Goal: Task Accomplishment & Management: Manage account settings

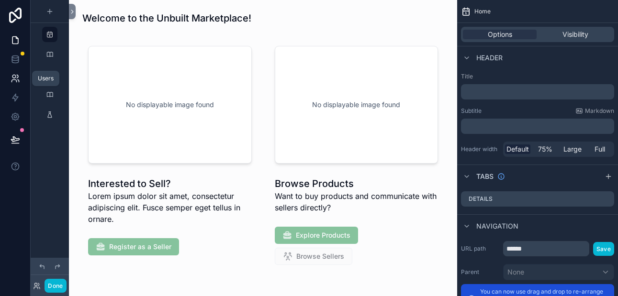
click at [17, 79] on icon at bounding box center [16, 79] width 10 height 10
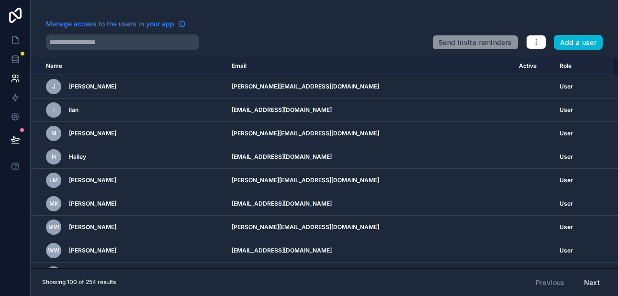
click at [136, 24] on span "Manage access to the users in your app" at bounding box center [110, 24] width 128 height 10
click at [535, 43] on icon "button" at bounding box center [535, 42] width 0 height 0
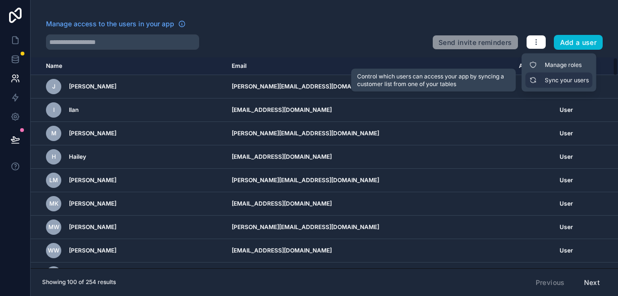
click at [547, 84] on link "Sync your users" at bounding box center [558, 80] width 67 height 15
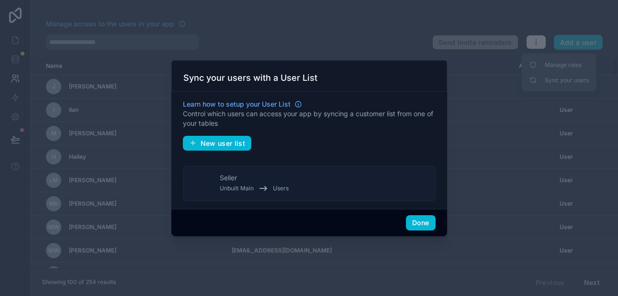
click at [233, 184] on div "Unbuilt Main Users" at bounding box center [254, 188] width 69 height 11
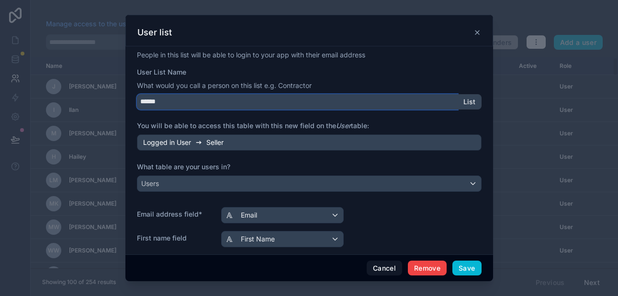
click at [164, 102] on input "******" at bounding box center [297, 101] width 321 height 15
click at [164, 103] on input "******" at bounding box center [297, 101] width 321 height 15
click at [157, 102] on input "******" at bounding box center [297, 101] width 321 height 15
click at [159, 102] on input "******" at bounding box center [297, 101] width 321 height 15
click at [164, 102] on input "******" at bounding box center [297, 101] width 321 height 15
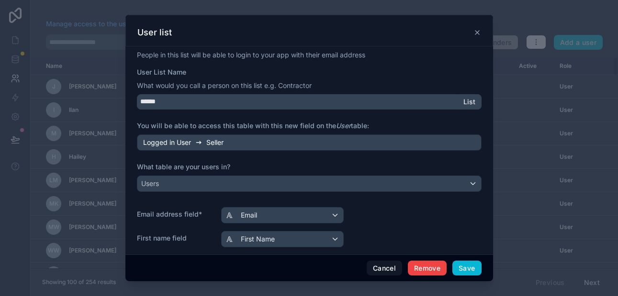
click at [466, 100] on span "List" at bounding box center [469, 102] width 12 height 9
click at [234, 143] on div "Logged in User Seller" at bounding box center [309, 142] width 344 height 16
click at [430, 267] on button "Remove" at bounding box center [427, 268] width 39 height 15
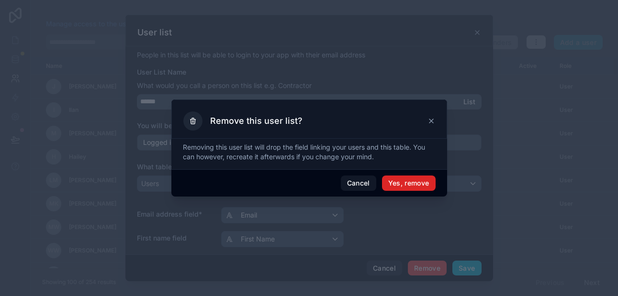
click at [400, 184] on button "Yes, remove" at bounding box center [409, 183] width 54 height 15
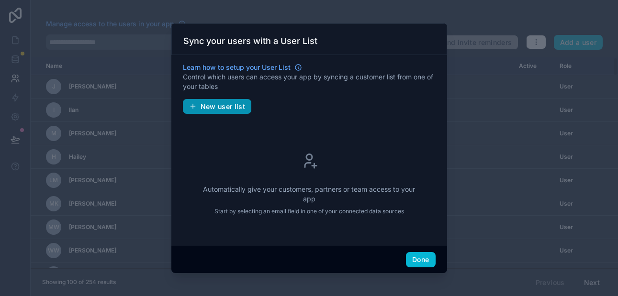
click at [238, 107] on span "New user list" at bounding box center [222, 106] width 45 height 9
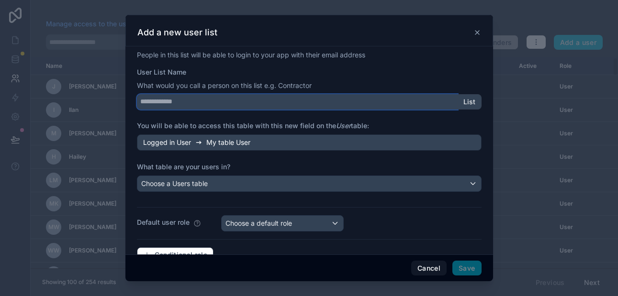
click at [227, 105] on input "User List Name" at bounding box center [297, 101] width 321 height 15
click at [140, 103] on input "****" at bounding box center [297, 101] width 321 height 15
click at [171, 103] on input "********" at bounding box center [297, 101] width 321 height 15
drag, startPoint x: 155, startPoint y: 101, endPoint x: 138, endPoint y: 102, distance: 16.8
click at [138, 102] on input "*********" at bounding box center [297, 101] width 321 height 15
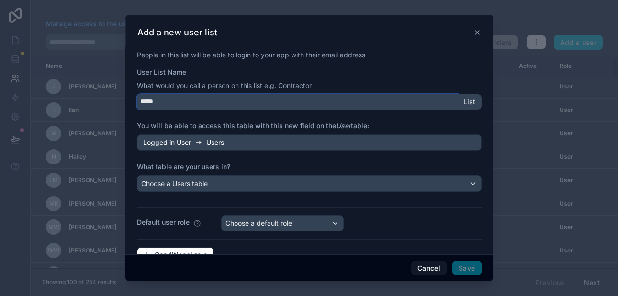
type input "*****"
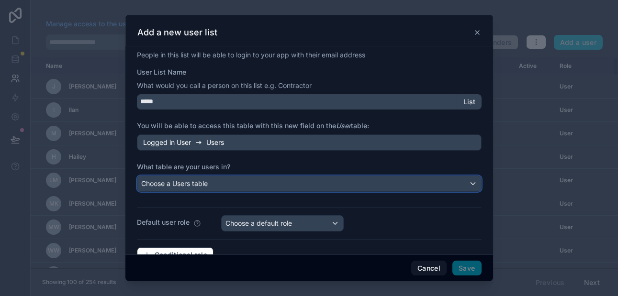
click at [188, 184] on span "Choose a Users table" at bounding box center [174, 183] width 67 height 8
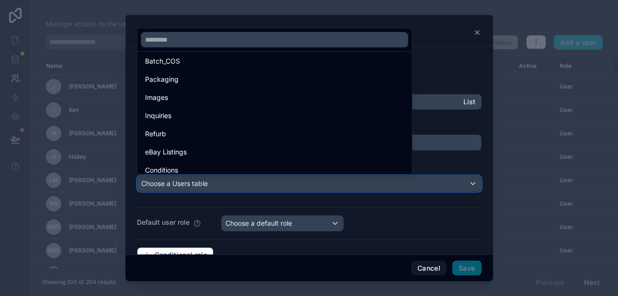
scroll to position [337, 0]
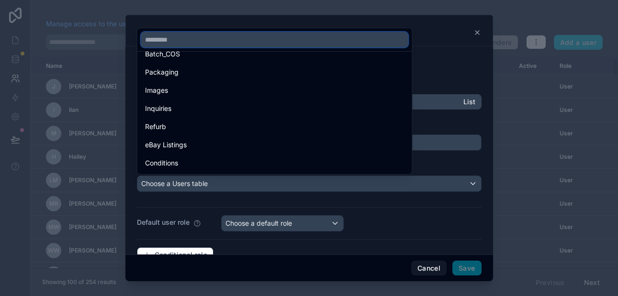
click at [168, 39] on input "text" at bounding box center [274, 39] width 267 height 15
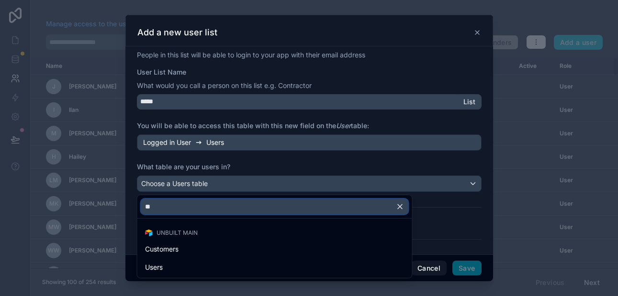
scroll to position [0, 0]
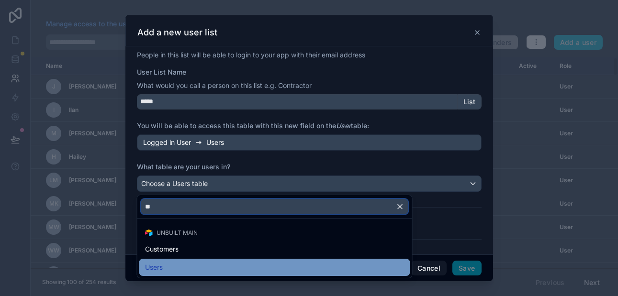
type input "**"
click at [162, 267] on span "Users" at bounding box center [154, 267] width 18 height 11
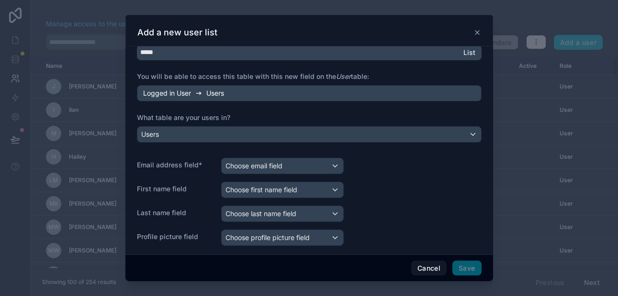
scroll to position [61, 0]
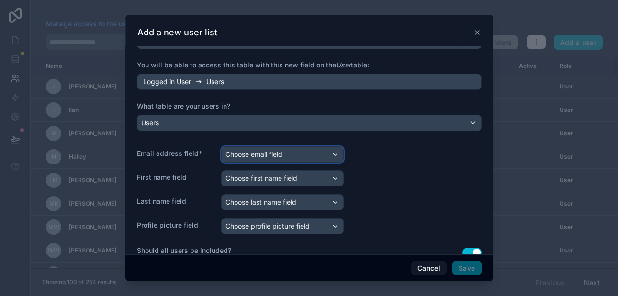
click at [263, 154] on span "Choose email field" at bounding box center [253, 154] width 57 height 8
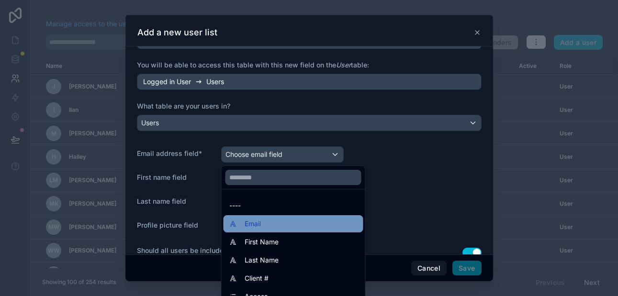
click at [257, 224] on span "Email" at bounding box center [252, 223] width 16 height 11
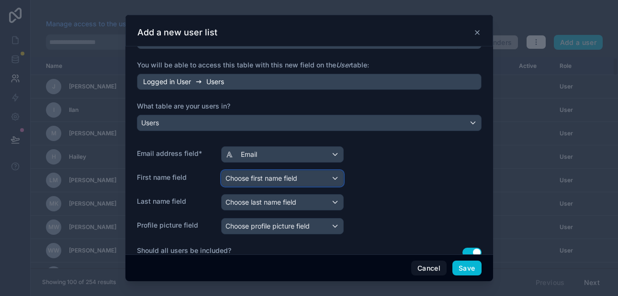
click at [257, 175] on span "Choose first name field" at bounding box center [261, 178] width 72 height 8
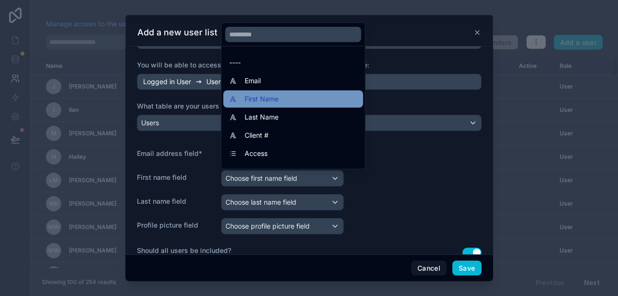
click at [257, 100] on span "First Name" at bounding box center [261, 98] width 34 height 11
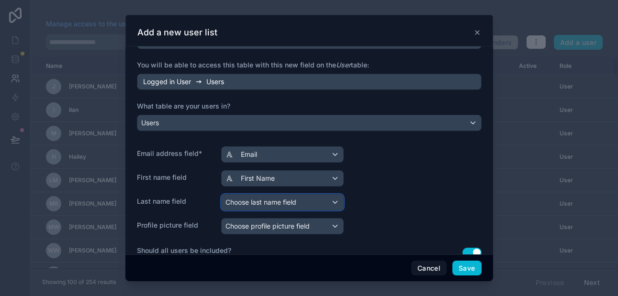
click at [258, 201] on span "Choose last name field" at bounding box center [260, 202] width 71 height 8
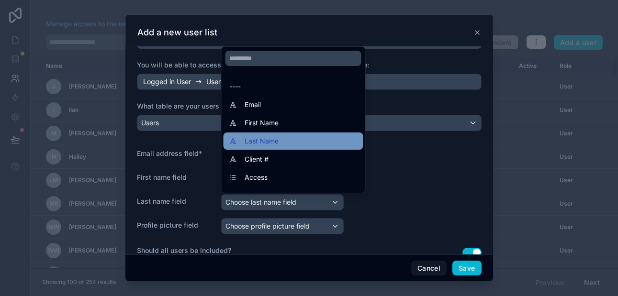
click at [257, 140] on span "Last Name" at bounding box center [261, 140] width 34 height 11
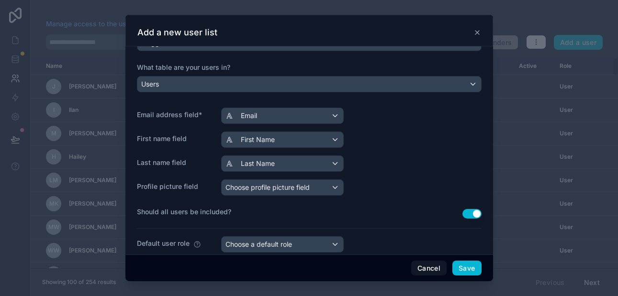
scroll to position [109, 0]
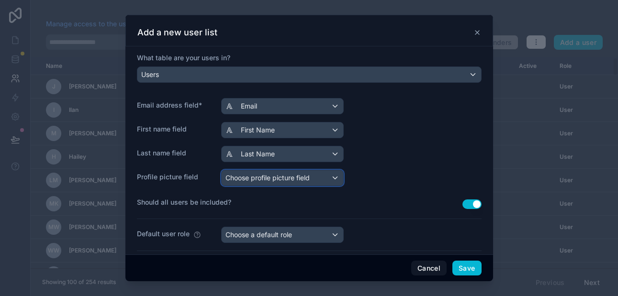
click at [251, 179] on span "Choose profile picture field" at bounding box center [267, 178] width 84 height 8
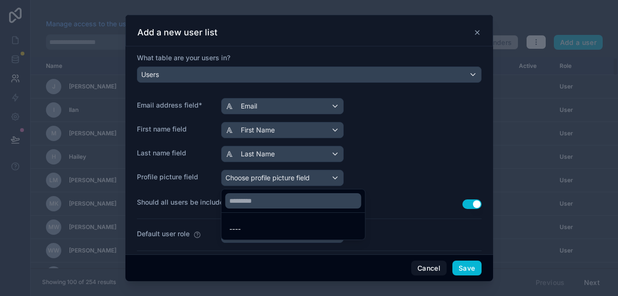
click at [198, 190] on div at bounding box center [308, 148] width 367 height 266
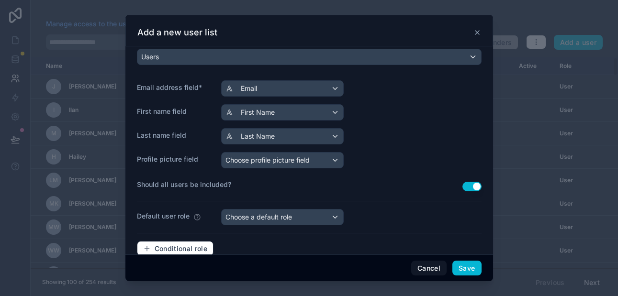
scroll to position [144, 0]
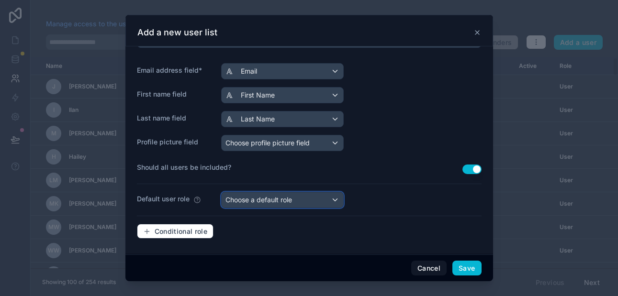
click at [247, 197] on span "Choose a default role" at bounding box center [258, 200] width 67 height 8
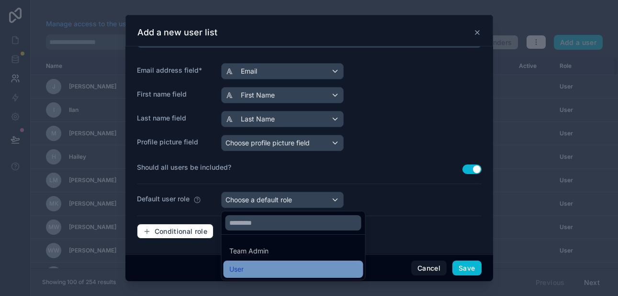
click at [243, 266] on div "User" at bounding box center [236, 269] width 14 height 11
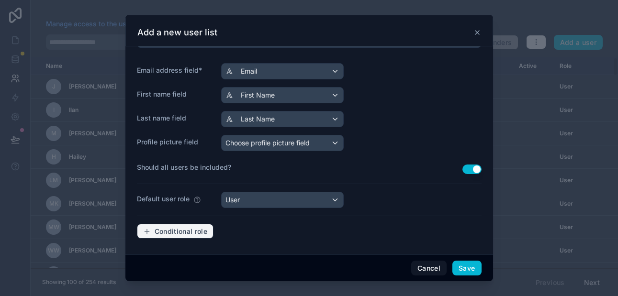
click at [171, 232] on span "Conditional role" at bounding box center [181, 231] width 53 height 9
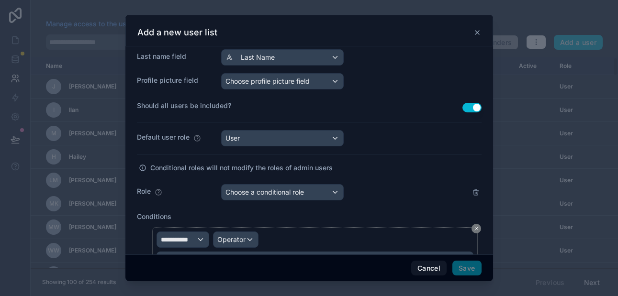
scroll to position [207, 0]
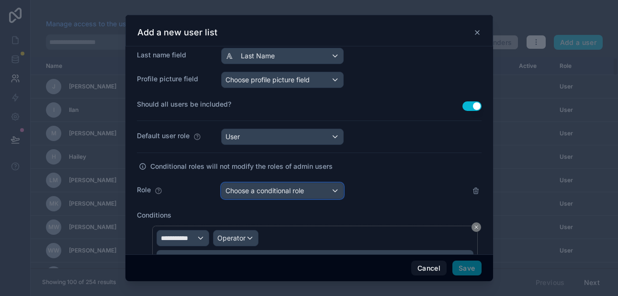
click at [236, 192] on span "Choose a conditional role" at bounding box center [264, 191] width 78 height 8
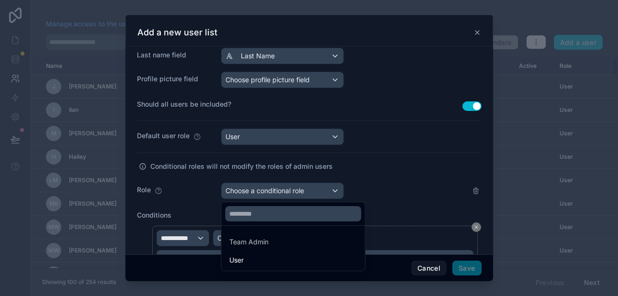
click at [189, 196] on div at bounding box center [308, 148] width 367 height 266
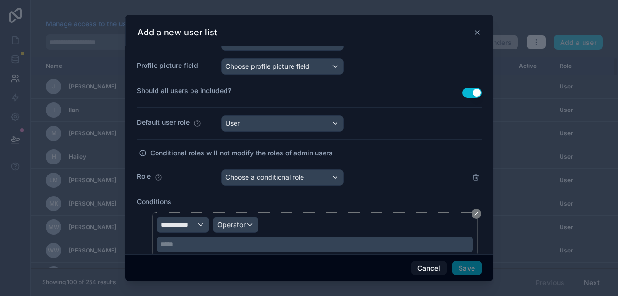
scroll to position [220, 0]
click at [474, 178] on icon at bounding box center [476, 178] width 8 height 8
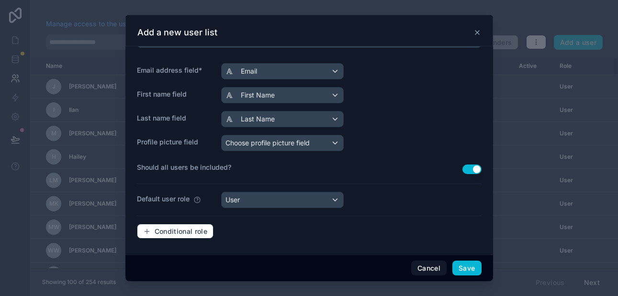
scroll to position [144, 0]
click at [462, 267] on button "Save" at bounding box center [466, 268] width 29 height 15
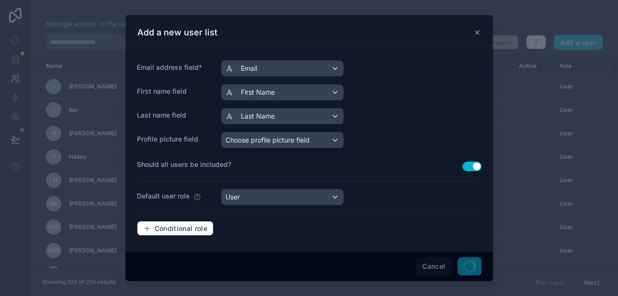
scroll to position [0, 0]
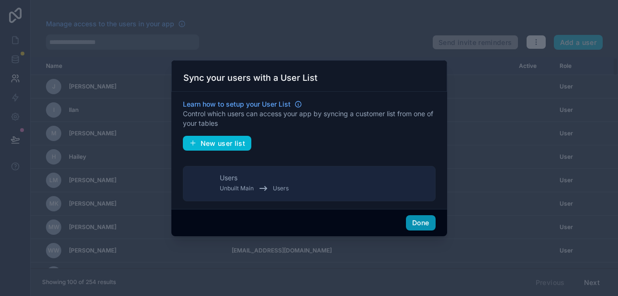
click at [423, 222] on button "Done" at bounding box center [420, 222] width 29 height 15
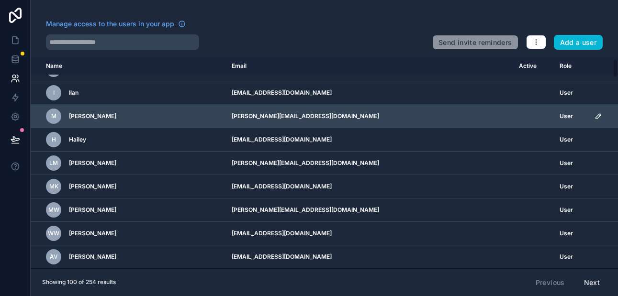
scroll to position [19, 0]
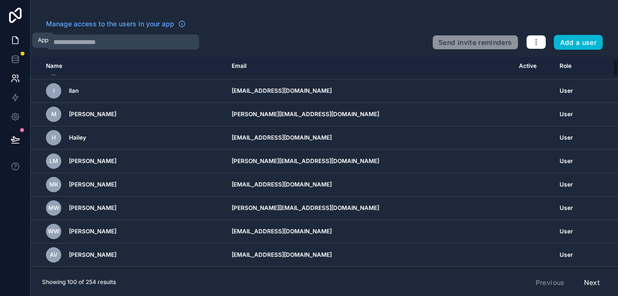
click at [15, 39] on icon at bounding box center [16, 40] width 10 height 10
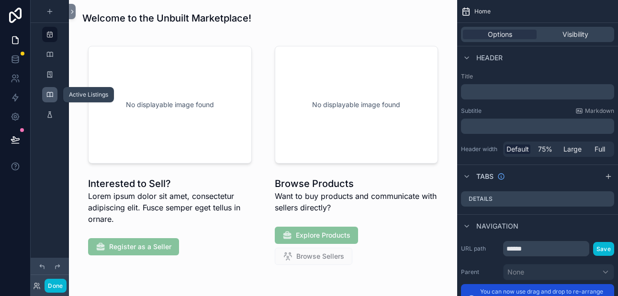
click at [50, 96] on icon "scrollable content" at bounding box center [50, 95] width 8 height 8
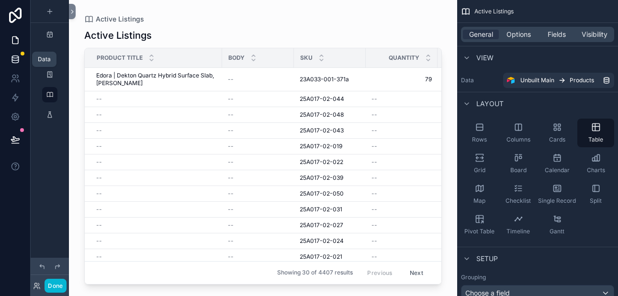
click at [19, 59] on icon at bounding box center [16, 60] width 10 height 10
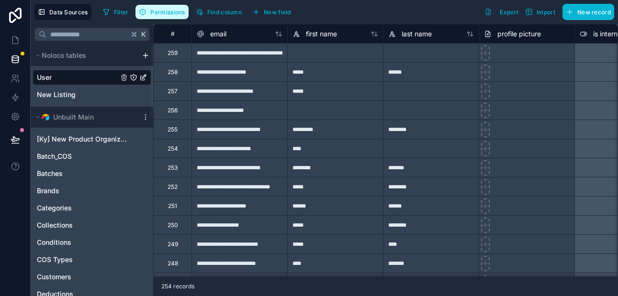
click at [167, 13] on span "Permissions" at bounding box center [167, 12] width 34 height 7
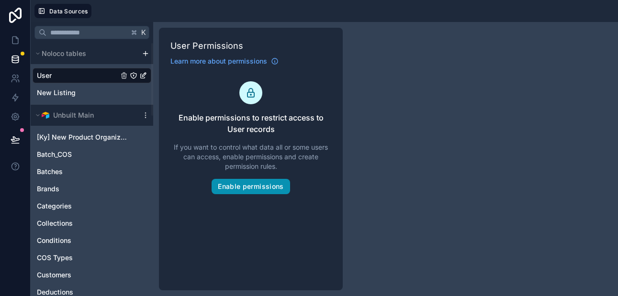
click at [248, 186] on button "Enable permissions" at bounding box center [250, 186] width 78 height 15
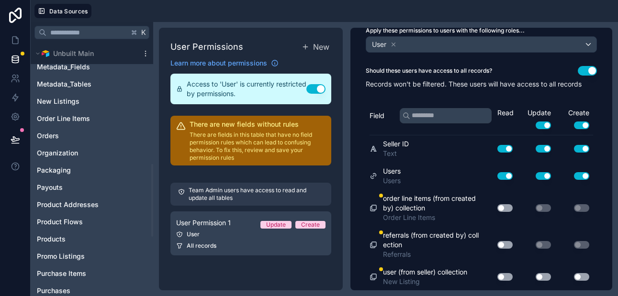
scroll to position [433, 0]
click at [57, 235] on span "Products" at bounding box center [51, 238] width 29 height 10
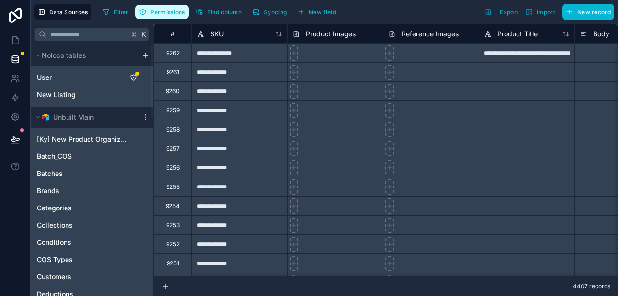
click at [169, 15] on span "Permissions" at bounding box center [167, 12] width 34 height 7
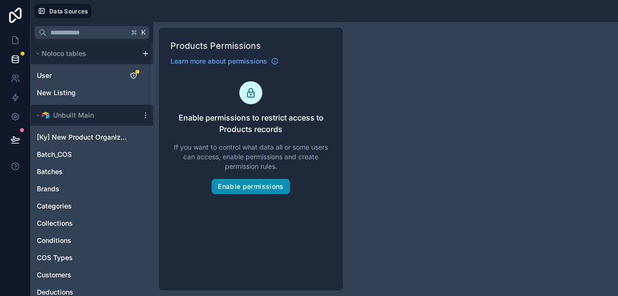
click at [253, 192] on button "Enable permissions" at bounding box center [250, 186] width 78 height 15
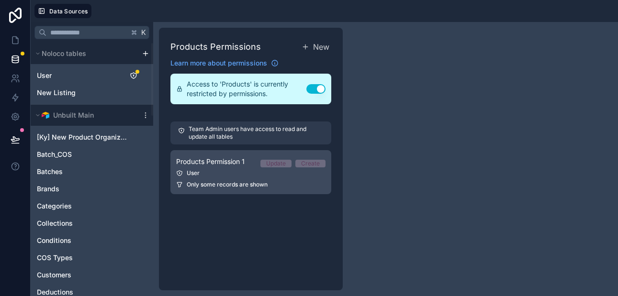
click at [264, 177] on link "Products Permission 1 Update Create User Only some records are shown" at bounding box center [250, 172] width 161 height 44
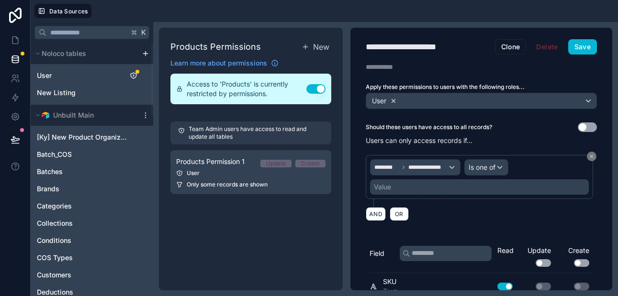
click at [392, 100] on icon at bounding box center [393, 101] width 7 height 7
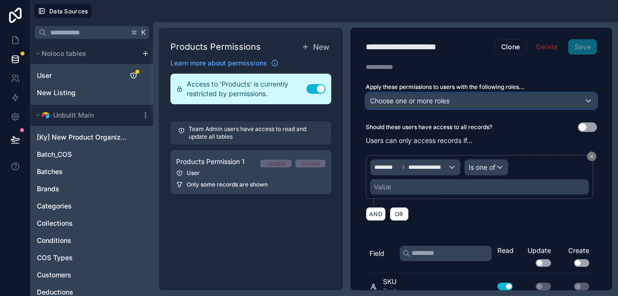
click at [408, 100] on span "Choose one or more roles" at bounding box center [409, 101] width 79 height 8
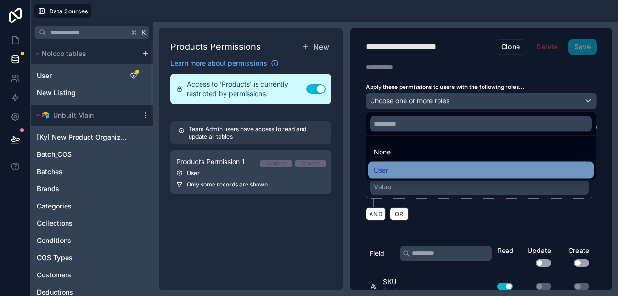
click at [388, 169] on span "User" at bounding box center [381, 170] width 14 height 11
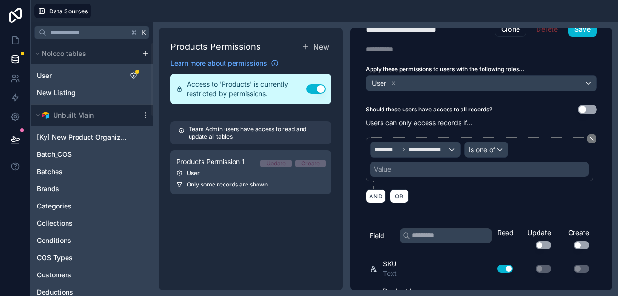
scroll to position [22, 0]
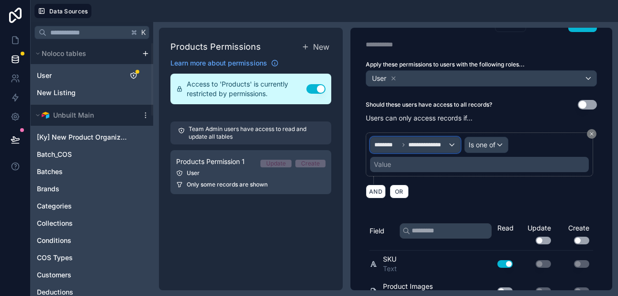
click at [451, 144] on div "**********" at bounding box center [414, 144] width 89 height 15
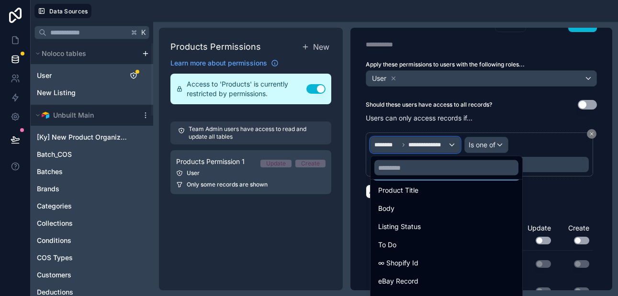
scroll to position [83, 0]
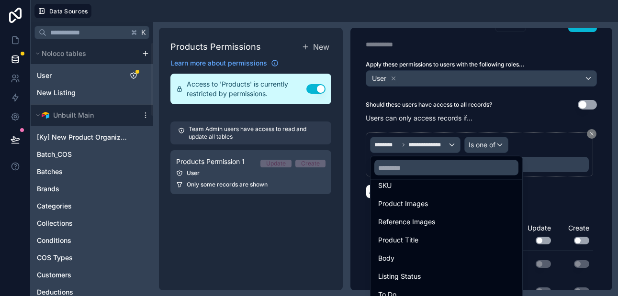
click at [590, 133] on div at bounding box center [309, 148] width 618 height 296
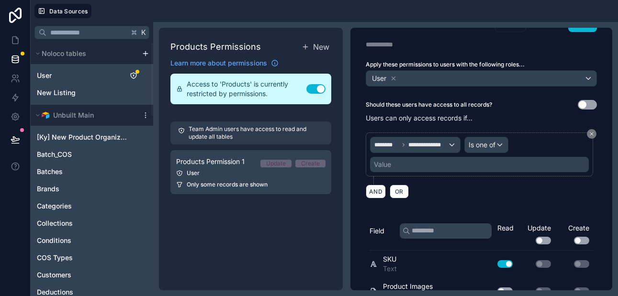
click at [590, 133] on icon at bounding box center [591, 134] width 3 height 3
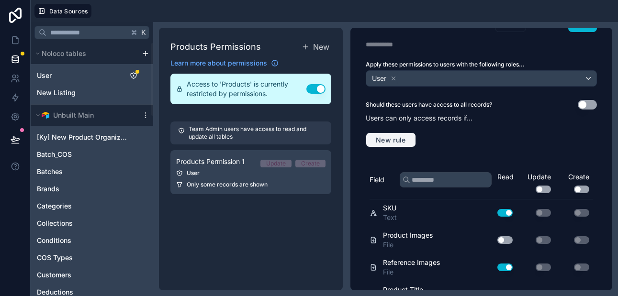
click at [387, 140] on span "New rule" at bounding box center [391, 140] width 38 height 9
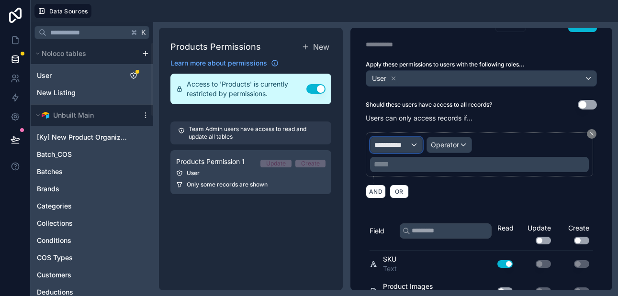
click at [409, 145] on span "**********" at bounding box center [391, 145] width 35 height 10
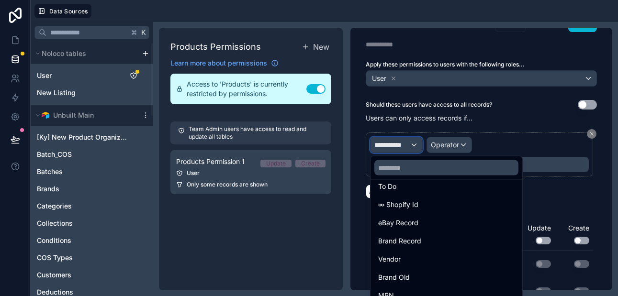
scroll to position [190, 0]
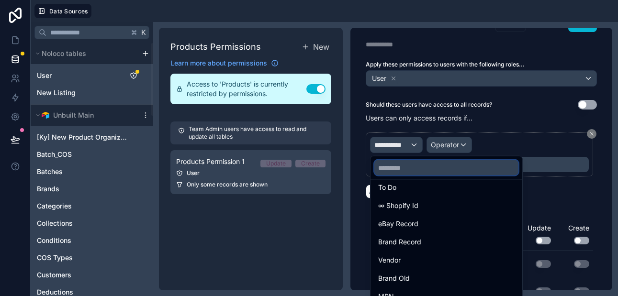
click at [385, 166] on input "text" at bounding box center [446, 167] width 144 height 15
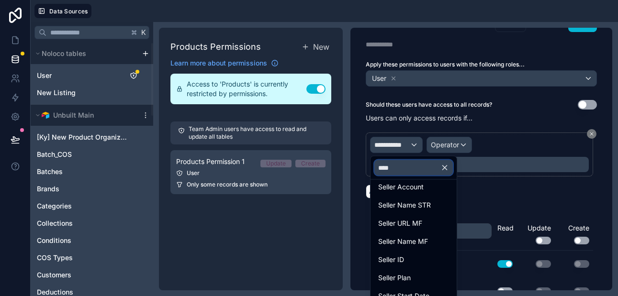
scroll to position [0, 0]
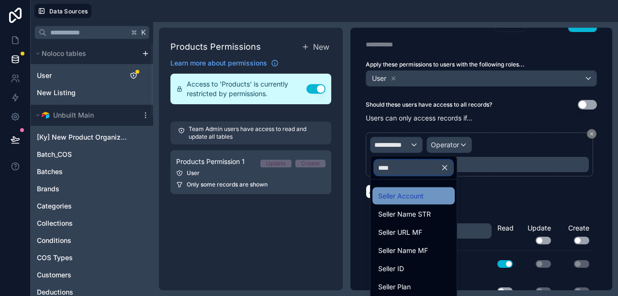
type input "****"
click at [404, 196] on span "Seller Account" at bounding box center [400, 195] width 45 height 11
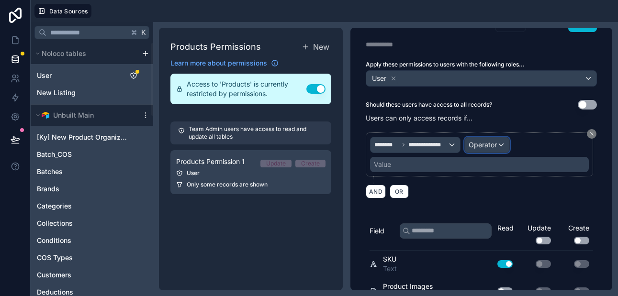
click at [482, 143] on span "Operator" at bounding box center [482, 145] width 28 height 8
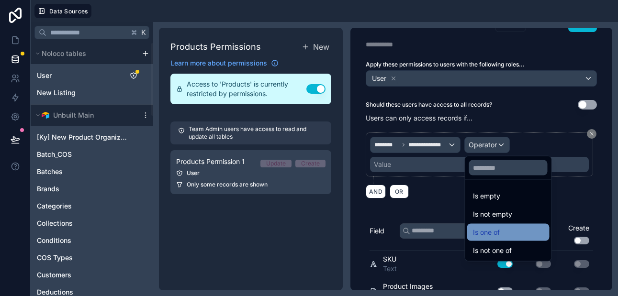
click at [483, 234] on span "Is one of" at bounding box center [486, 232] width 27 height 11
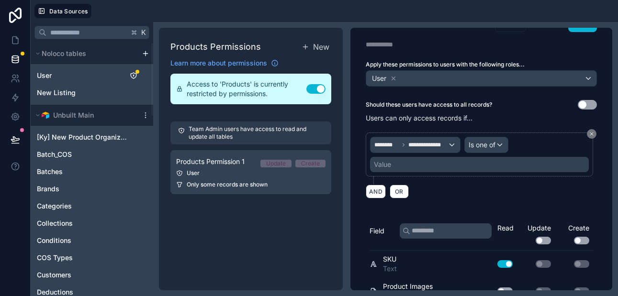
click at [404, 165] on div "Value" at bounding box center [479, 164] width 219 height 15
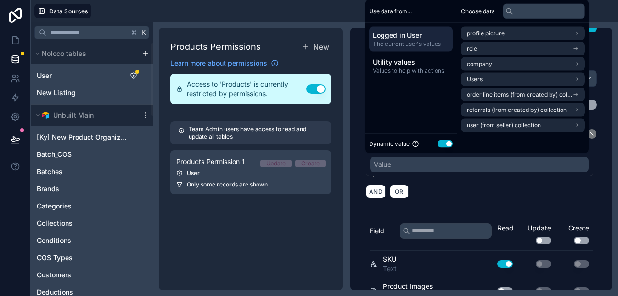
click at [411, 42] on span "The current user's values" at bounding box center [411, 44] width 76 height 8
click at [486, 77] on li "Users" at bounding box center [523, 79] width 124 height 13
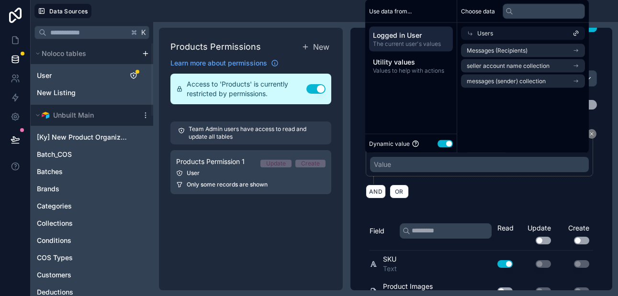
click at [487, 34] on span "Users" at bounding box center [485, 34] width 16 height 8
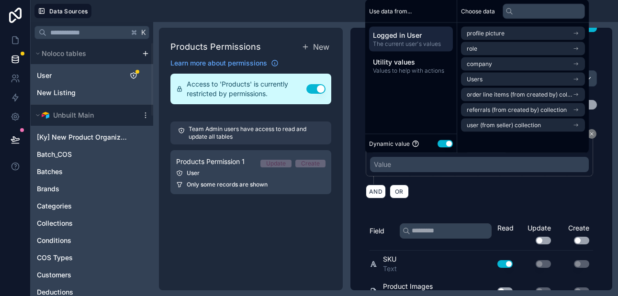
click at [440, 97] on div "Use data from... Logged in User The current user's values Utility values Values…" at bounding box center [411, 76] width 92 height 153
click at [462, 192] on div "AND OR" at bounding box center [481, 191] width 231 height 14
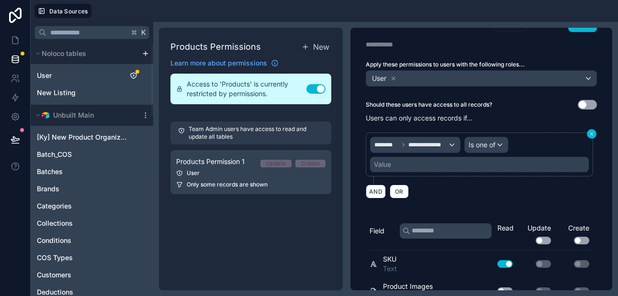
click at [592, 133] on icon at bounding box center [591, 134] width 6 height 6
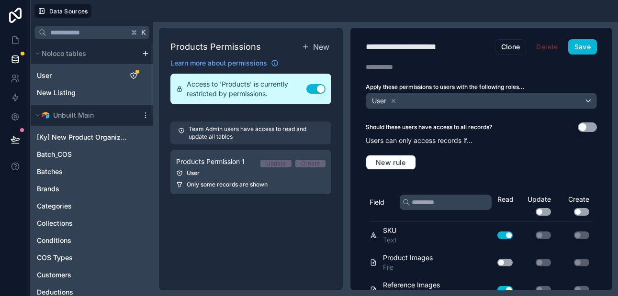
click at [311, 88] on button "Use setting" at bounding box center [315, 89] width 19 height 10
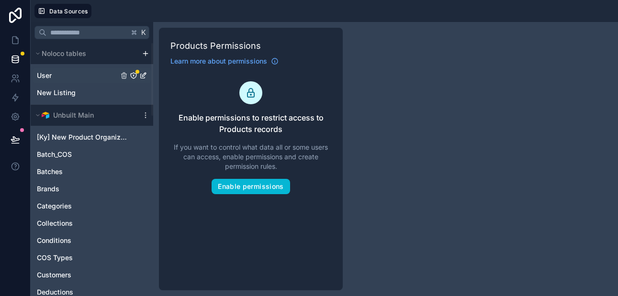
click at [52, 77] on link "User" at bounding box center [77, 76] width 81 height 10
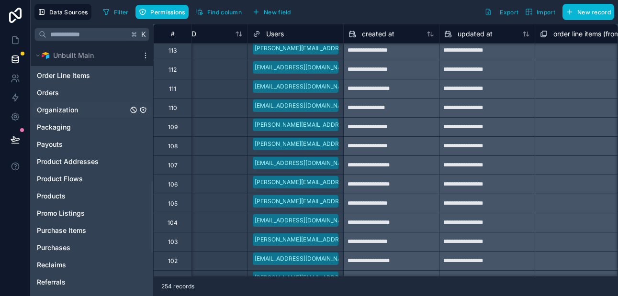
scroll to position [489, 0]
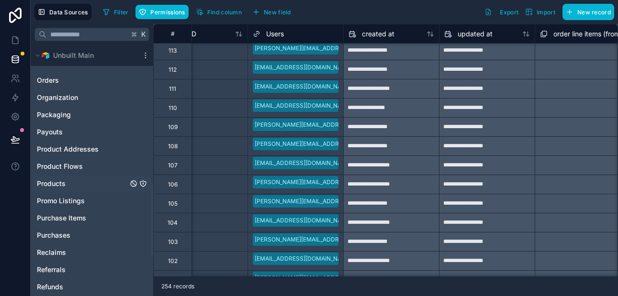
click at [63, 183] on span "Products" at bounding box center [51, 184] width 29 height 10
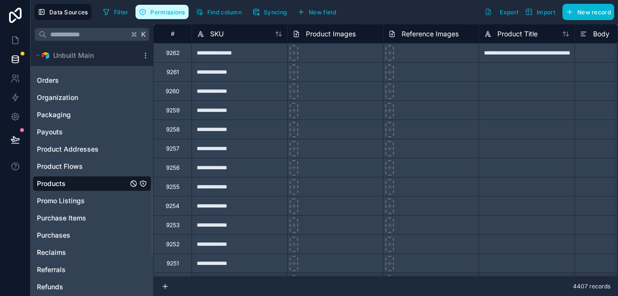
click at [179, 13] on span "Permissions" at bounding box center [167, 12] width 34 height 7
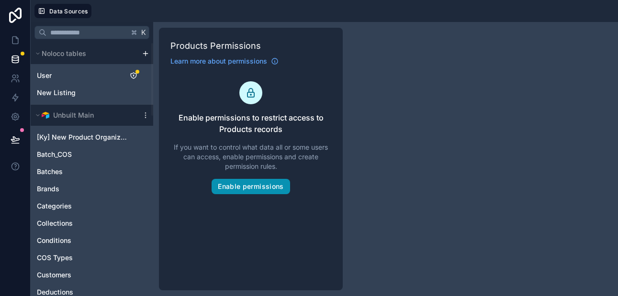
click at [270, 186] on button "Enable permissions" at bounding box center [250, 186] width 78 height 15
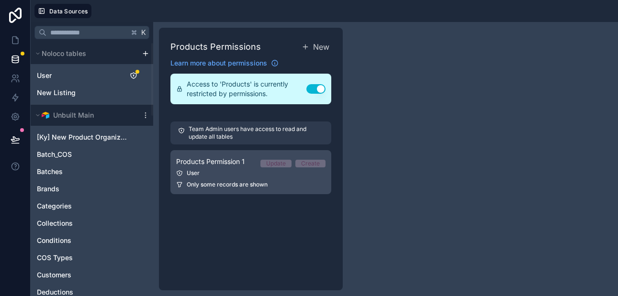
click at [237, 171] on div "User" at bounding box center [250, 173] width 149 height 8
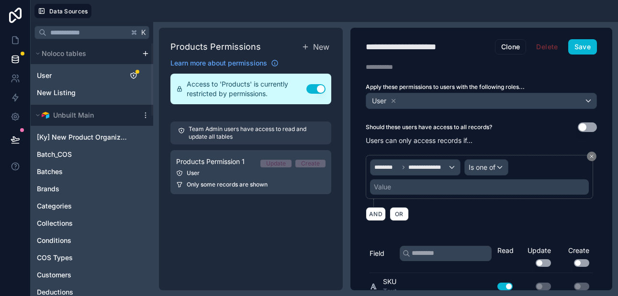
click at [433, 189] on div "Value" at bounding box center [479, 186] width 219 height 15
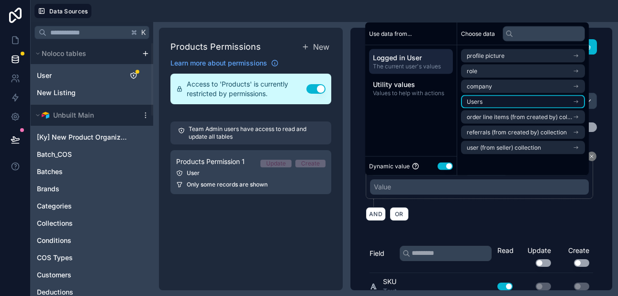
click at [500, 99] on li "Users" at bounding box center [523, 101] width 124 height 13
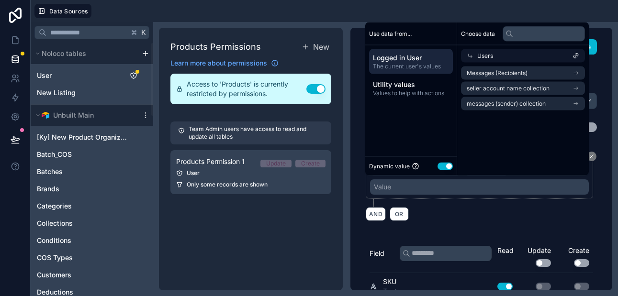
click at [446, 166] on button "Use setting" at bounding box center [444, 166] width 15 height 8
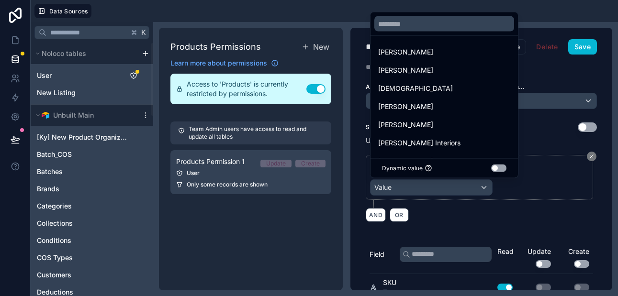
click at [491, 166] on button "Use setting" at bounding box center [498, 169] width 15 height 8
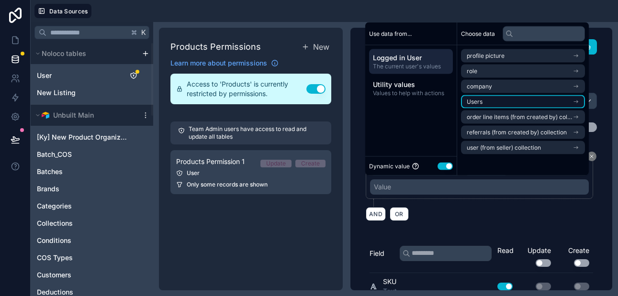
click at [512, 103] on li "Users" at bounding box center [523, 101] width 124 height 13
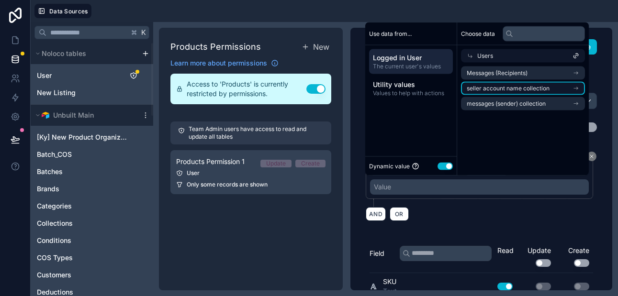
click at [517, 88] on span "seller account name collection" at bounding box center [507, 89] width 83 height 8
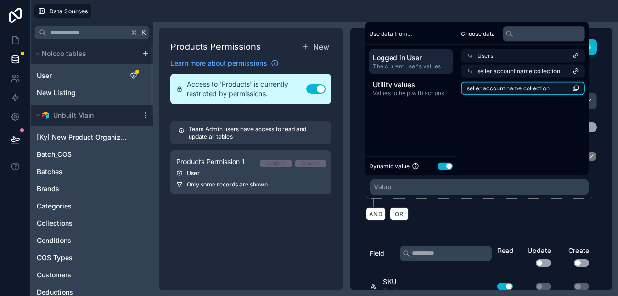
click at [510, 89] on span "seller account name collection" at bounding box center [507, 89] width 83 height 8
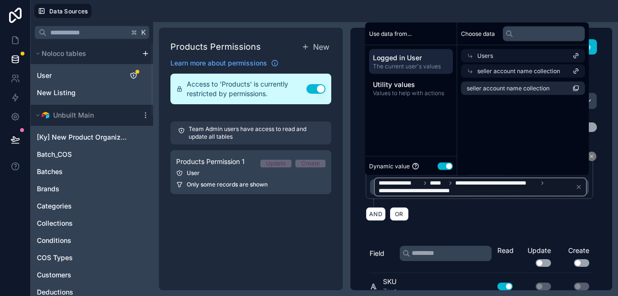
click at [507, 69] on span "seller account name collection" at bounding box center [518, 71] width 83 height 8
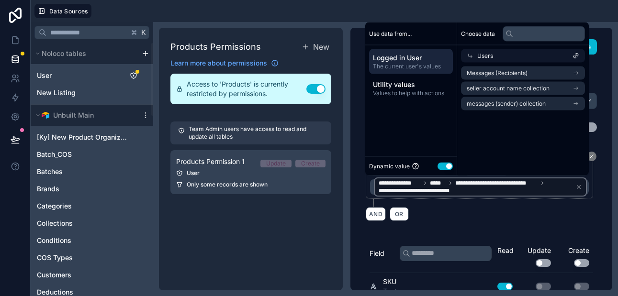
click at [494, 55] on div "Users" at bounding box center [523, 55] width 124 height 13
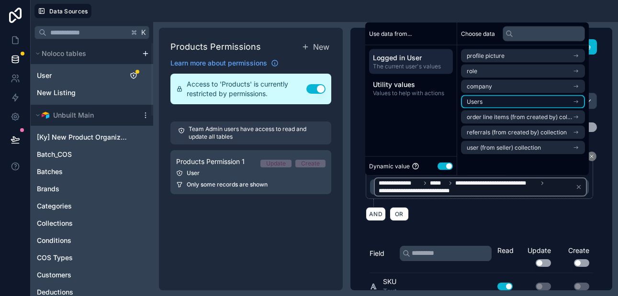
click at [494, 100] on li "Users" at bounding box center [523, 101] width 124 height 13
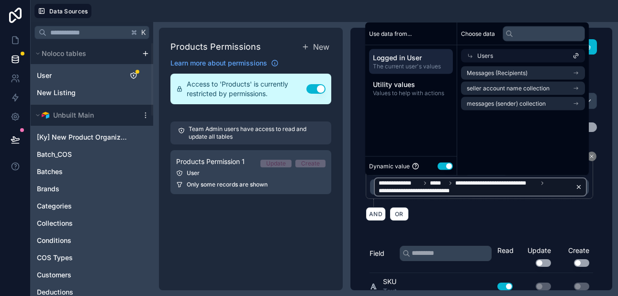
click at [577, 186] on icon at bounding box center [578, 187] width 7 height 7
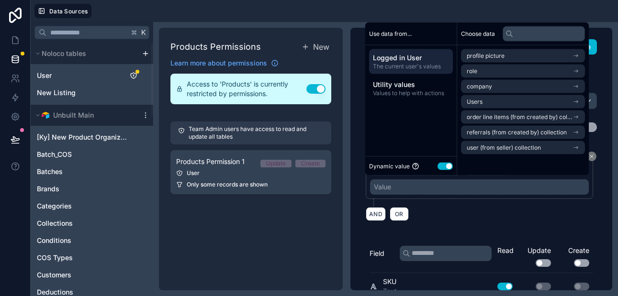
click at [505, 213] on div "AND OR" at bounding box center [481, 214] width 231 height 14
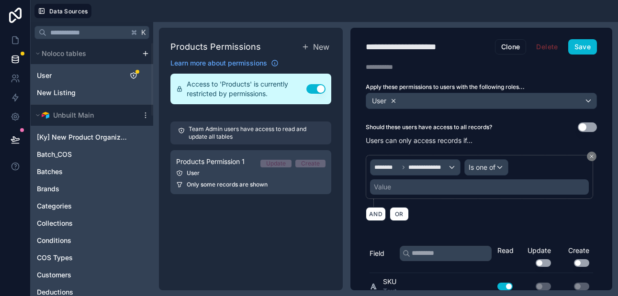
click at [393, 101] on icon at bounding box center [393, 101] width 7 height 7
click at [591, 157] on icon at bounding box center [591, 157] width 6 height 6
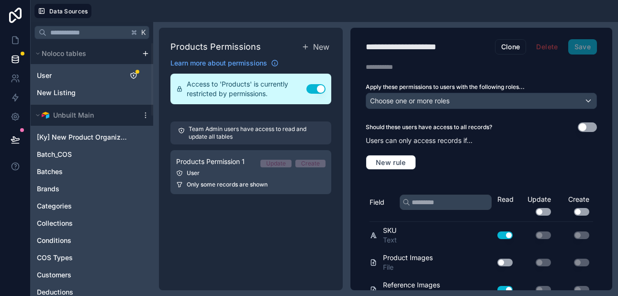
scroll to position [0, 0]
click at [313, 88] on button "Use setting" at bounding box center [315, 89] width 19 height 10
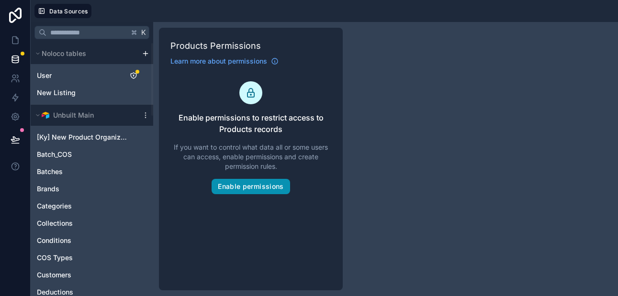
click at [264, 187] on button "Enable permissions" at bounding box center [250, 186] width 78 height 15
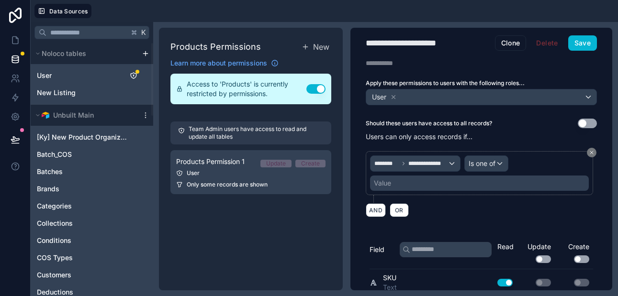
scroll to position [2, 0]
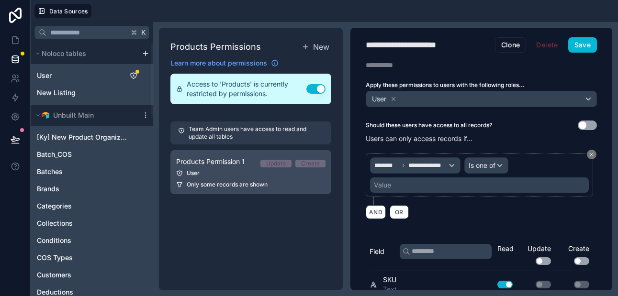
click at [299, 175] on div "User" at bounding box center [250, 173] width 149 height 8
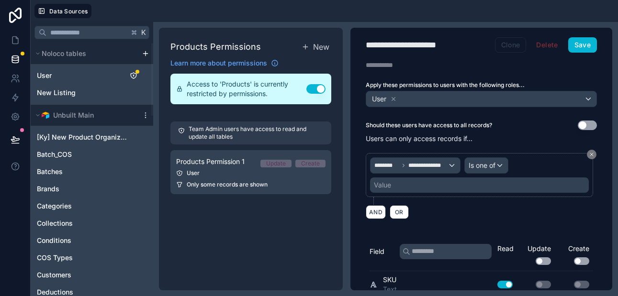
click at [505, 46] on button "Clone" at bounding box center [511, 44] width 32 height 15
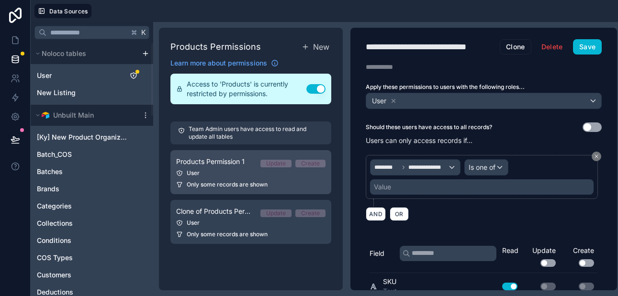
click at [305, 179] on link "Products Permission 1 Update Create User Only some records are shown" at bounding box center [250, 172] width 161 height 44
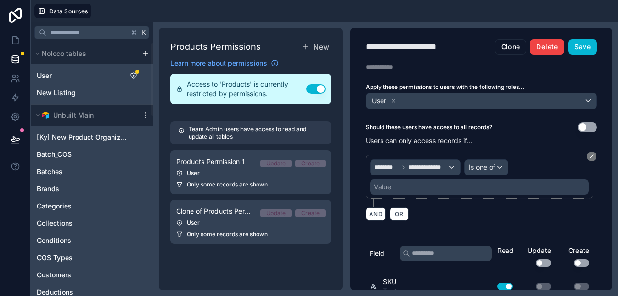
click at [542, 46] on button "Delete" at bounding box center [547, 46] width 34 height 15
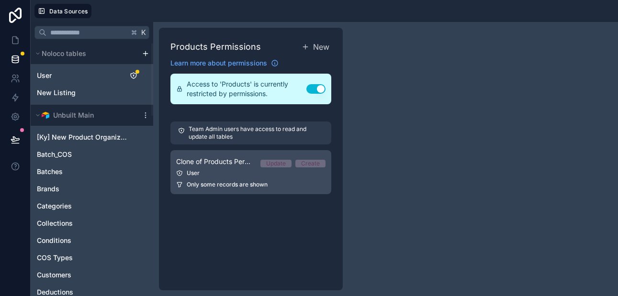
click at [291, 186] on div "Only some records are shown" at bounding box center [250, 185] width 149 height 8
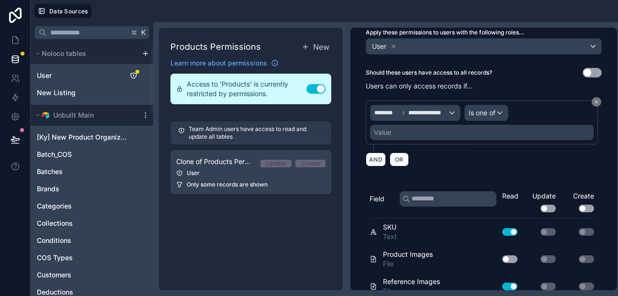
scroll to position [57, 0]
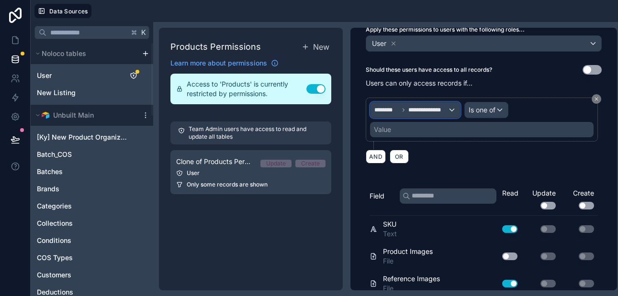
click at [435, 111] on span "**********" at bounding box center [428, 110] width 40 height 8
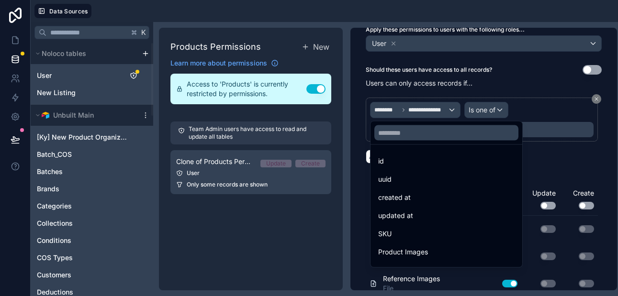
click at [492, 114] on div at bounding box center [309, 148] width 618 height 296
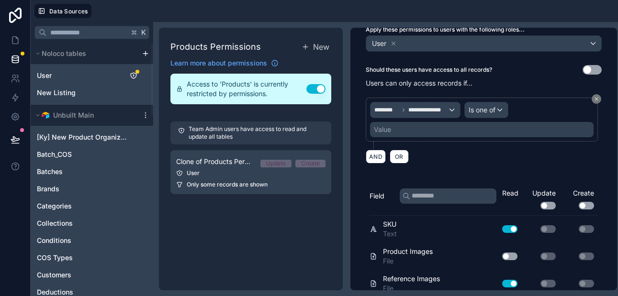
click at [435, 130] on div "Value" at bounding box center [481, 129] width 223 height 15
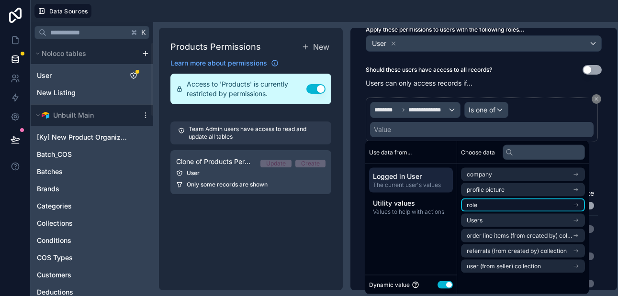
click at [491, 204] on li "role" at bounding box center [523, 205] width 124 height 13
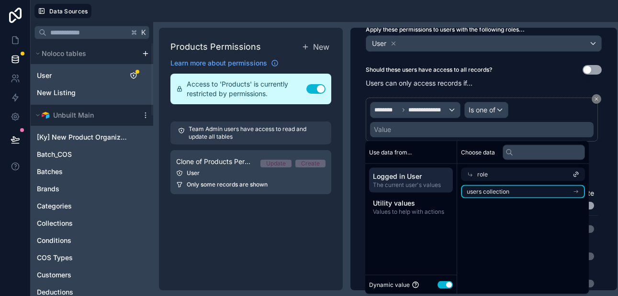
click at [489, 192] on span "users collection" at bounding box center [487, 192] width 43 height 8
click at [481, 175] on span "role" at bounding box center [482, 175] width 11 height 8
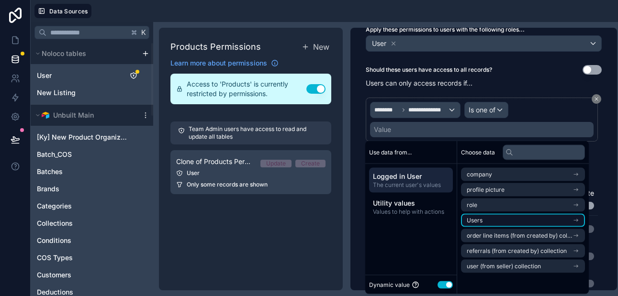
click at [481, 219] on span "Users" at bounding box center [474, 221] width 16 height 8
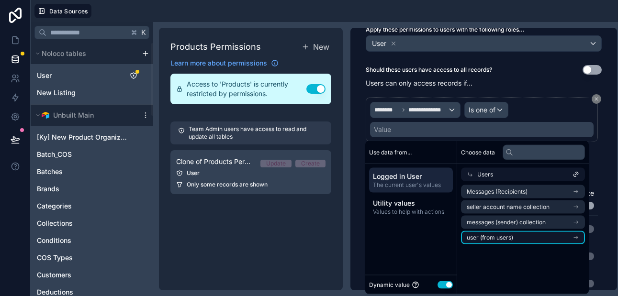
click at [487, 239] on span "user (from users)" at bounding box center [489, 238] width 46 height 8
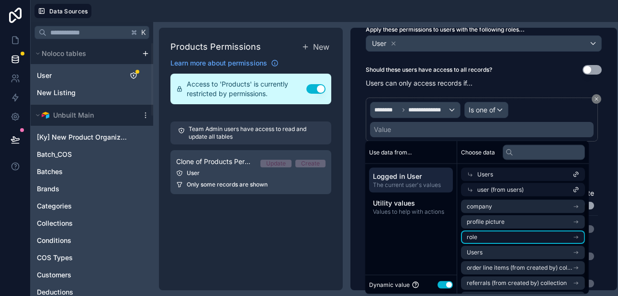
scroll to position [0, 0]
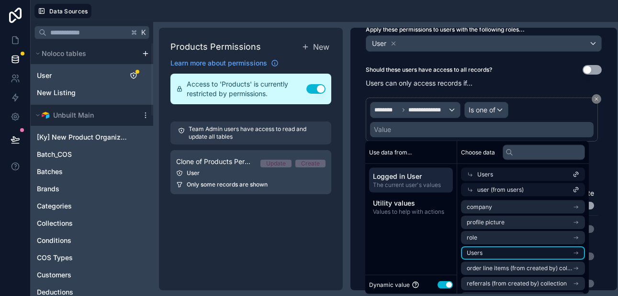
click at [487, 251] on li "Users" at bounding box center [523, 252] width 124 height 13
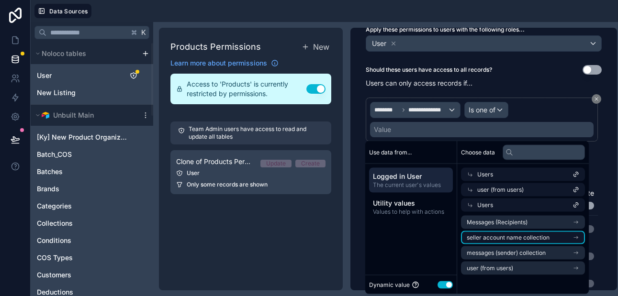
click at [493, 237] on span "seller account name collection" at bounding box center [507, 238] width 83 height 8
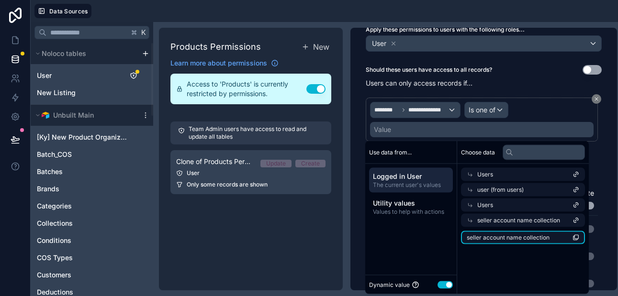
click at [513, 238] on span "seller account name collection" at bounding box center [507, 238] width 83 height 8
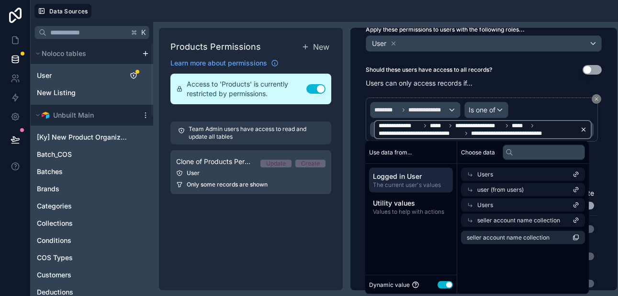
click at [581, 130] on icon at bounding box center [583, 129] width 7 height 7
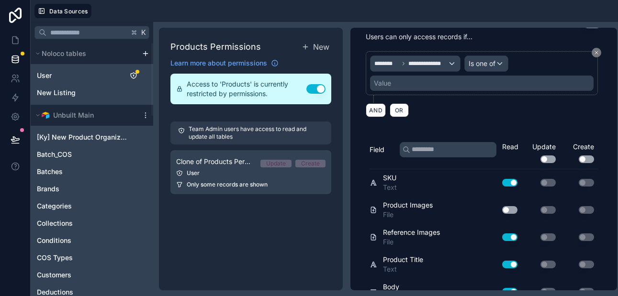
scroll to position [107, 0]
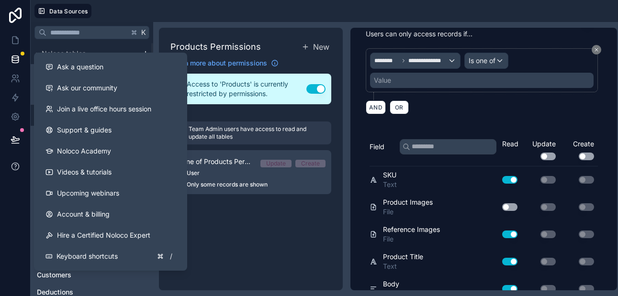
click at [13, 165] on icon at bounding box center [16, 167] width 10 height 10
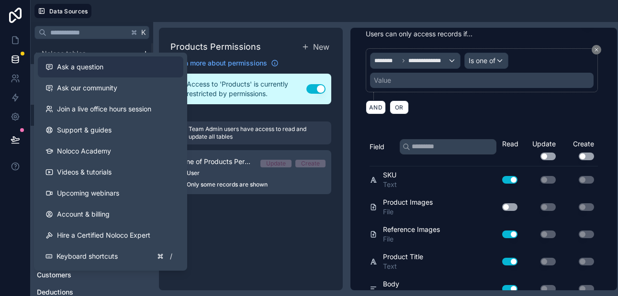
click at [83, 68] on span "Ask a question" at bounding box center [80, 67] width 46 height 10
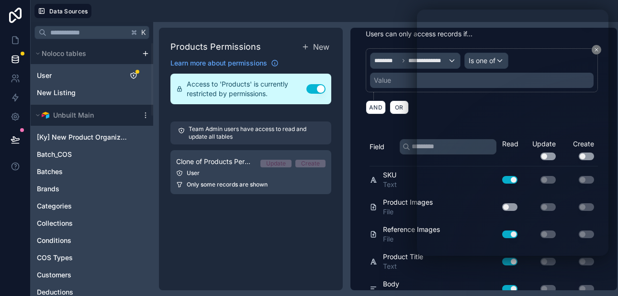
click at [338, 230] on div "Products Permissions New Learn more about permissions Access to 'Products' is c…" at bounding box center [251, 159] width 184 height 263
click at [373, 163] on div "Field" at bounding box center [435, 152] width 133 height 27
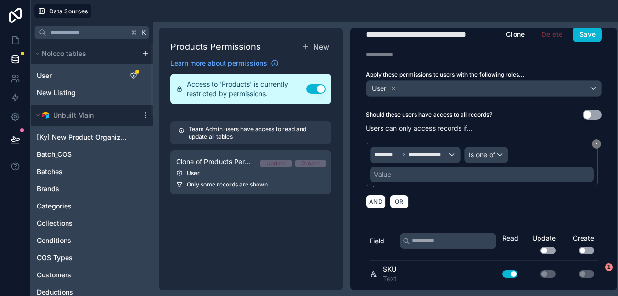
scroll to position [0, 0]
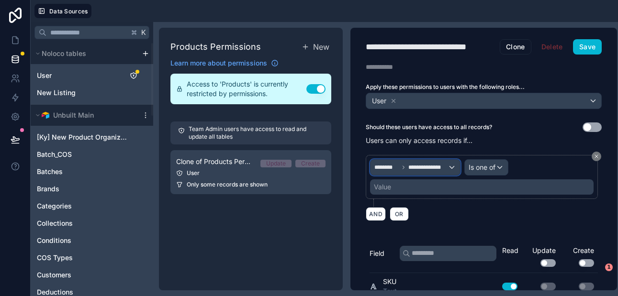
click at [446, 170] on span "**********" at bounding box center [428, 168] width 40 height 8
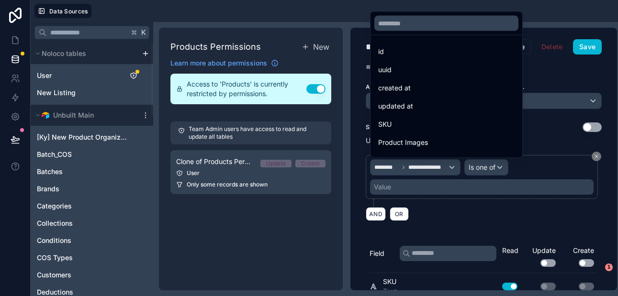
click at [477, 186] on div at bounding box center [309, 148] width 618 height 296
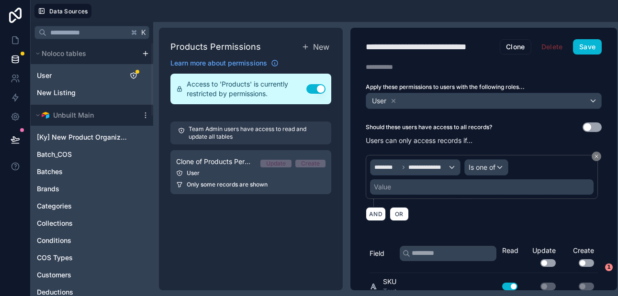
click at [417, 187] on div "Value" at bounding box center [481, 186] width 223 height 15
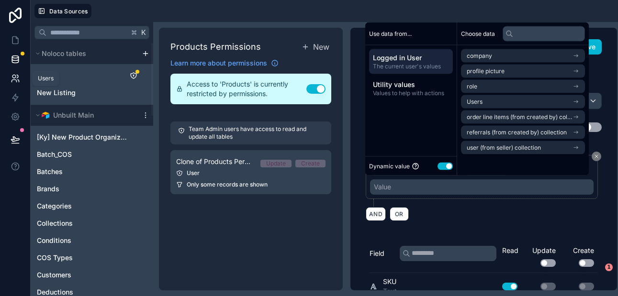
click at [18, 75] on icon at bounding box center [16, 79] width 10 height 10
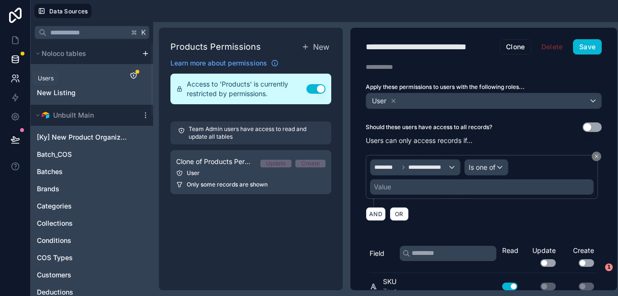
click at [15, 77] on icon at bounding box center [13, 76] width 3 height 3
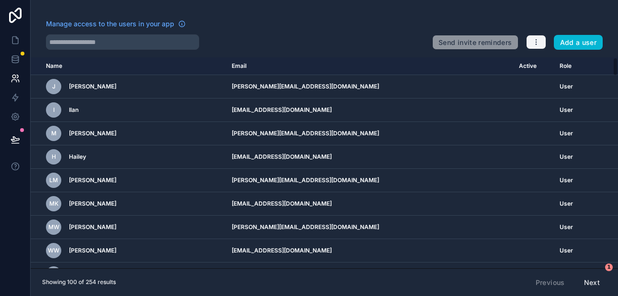
click at [535, 43] on icon "button" at bounding box center [536, 42] width 8 height 8
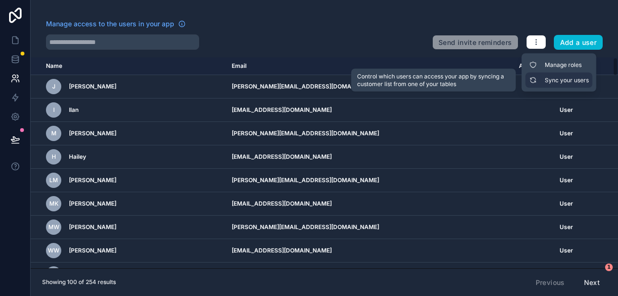
click at [543, 82] on link "Sync your users" at bounding box center [558, 80] width 67 height 15
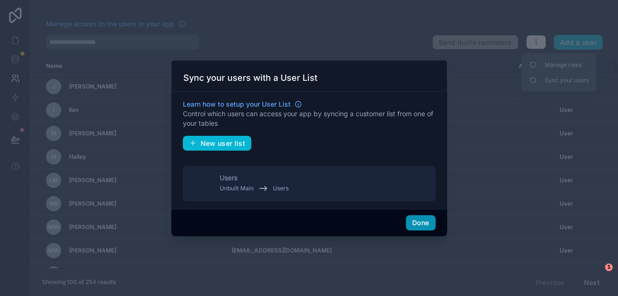
click at [422, 224] on button "Done" at bounding box center [420, 222] width 29 height 15
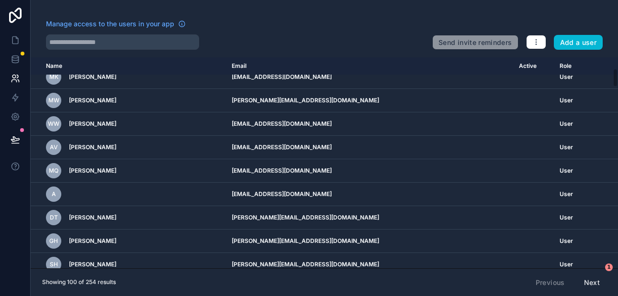
scroll to position [128, 0]
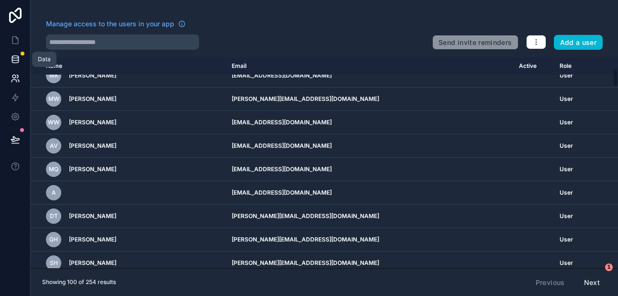
click at [16, 60] on icon at bounding box center [15, 59] width 6 height 4
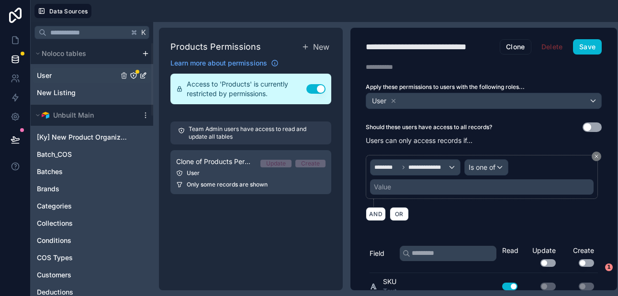
click at [55, 76] on link "User" at bounding box center [77, 76] width 81 height 10
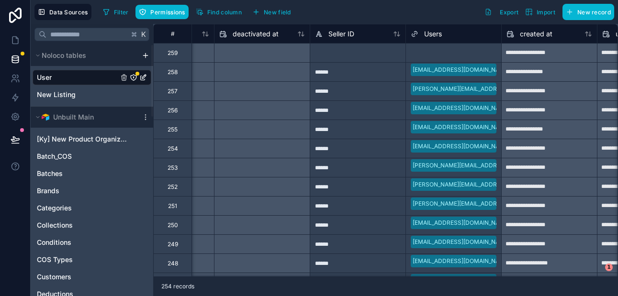
scroll to position [0, 837]
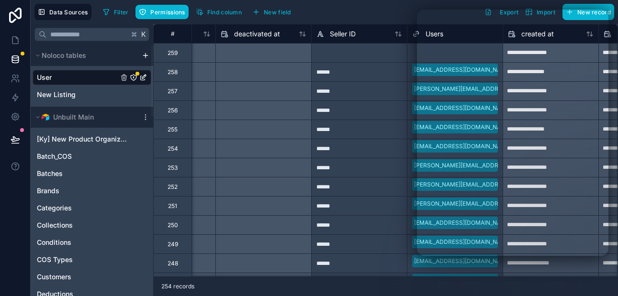
click at [369, 111] on div "******" at bounding box center [359, 109] width 96 height 19
click at [16, 62] on icon at bounding box center [16, 60] width 10 height 10
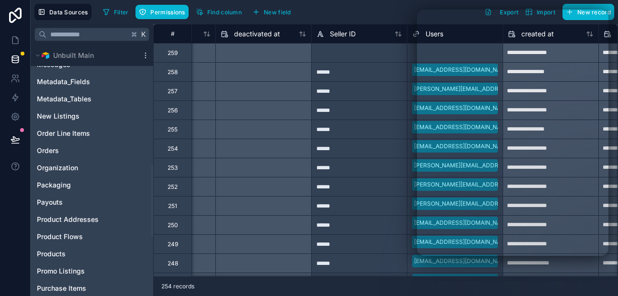
scroll to position [421, 0]
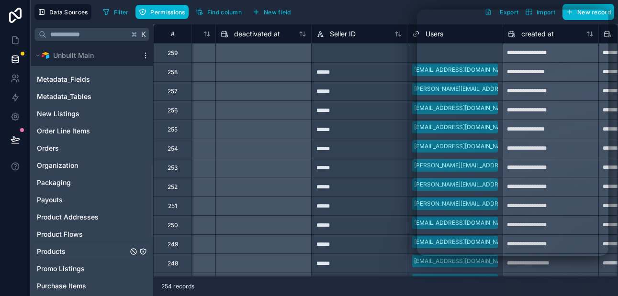
click at [59, 247] on span "Products" at bounding box center [51, 252] width 29 height 10
click at [59, 250] on span "Products" at bounding box center [51, 252] width 29 height 10
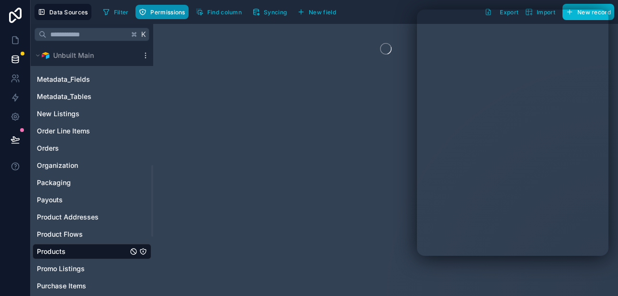
click at [175, 16] on button "Permissions" at bounding box center [161, 12] width 53 height 14
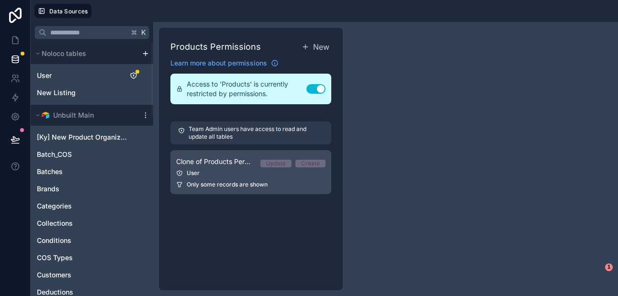
click at [235, 168] on link "Clone of Products Permission 1 Update Create User Only some records are shown" at bounding box center [250, 172] width 161 height 44
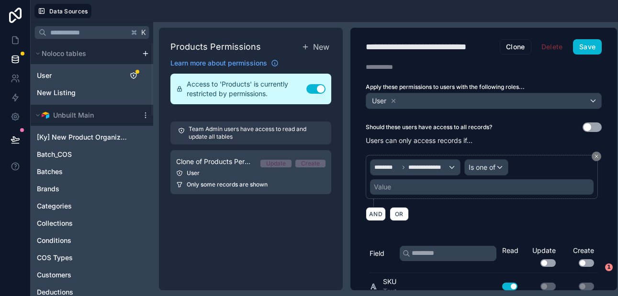
click at [480, 51] on div "**********" at bounding box center [433, 46] width 134 height 13
drag, startPoint x: 441, startPoint y: 47, endPoint x: 367, endPoint y: 45, distance: 73.2
click at [367, 45] on div "**********" at bounding box center [433, 46] width 134 height 13
type div "**********"
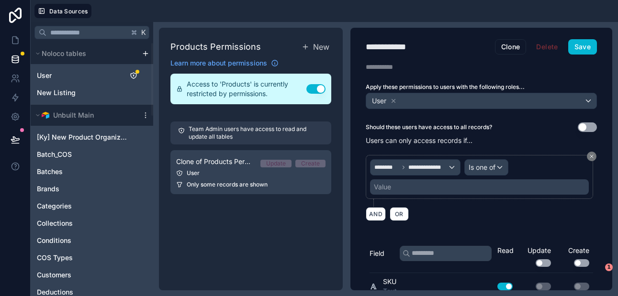
click at [404, 187] on div "Value" at bounding box center [479, 186] width 219 height 15
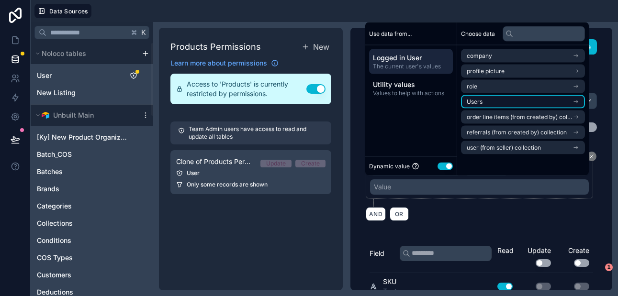
click at [480, 99] on span "Users" at bounding box center [474, 102] width 16 height 8
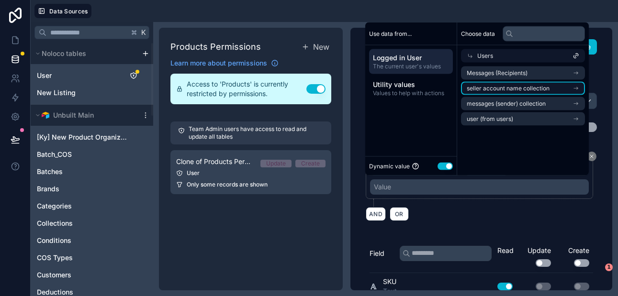
click at [483, 86] on span "seller account name collection" at bounding box center [507, 89] width 83 height 8
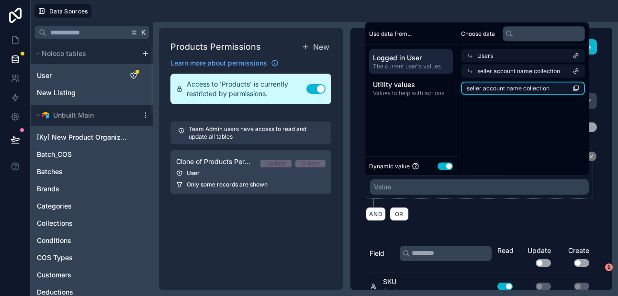
click at [492, 89] on span "seller account name collection" at bounding box center [507, 89] width 83 height 8
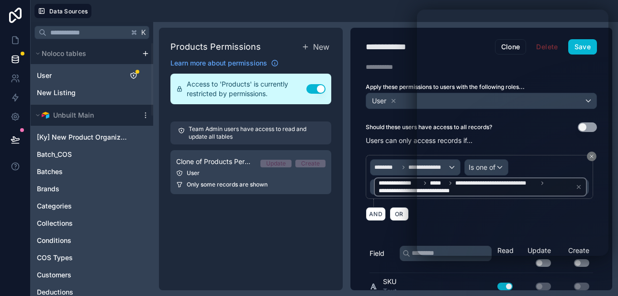
click at [401, 233] on div "**********" at bounding box center [481, 159] width 262 height 263
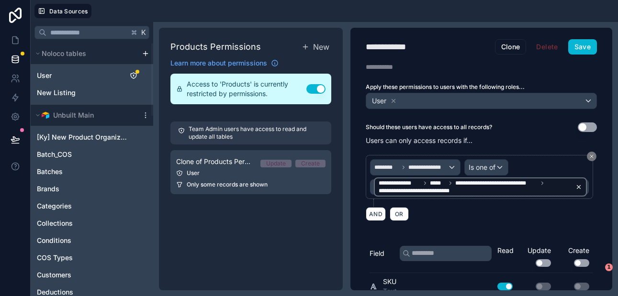
click at [577, 188] on icon at bounding box center [578, 187] width 7 height 7
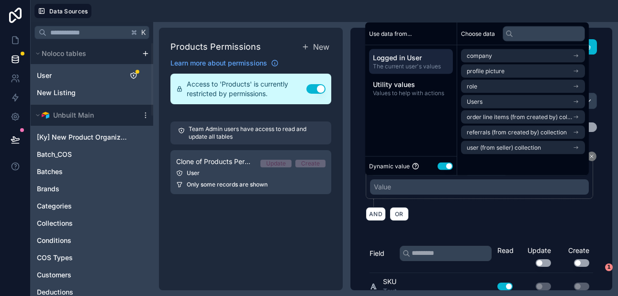
click at [428, 62] on span "Logged in User" at bounding box center [411, 58] width 76 height 10
click at [475, 99] on span "Users" at bounding box center [474, 102] width 16 height 8
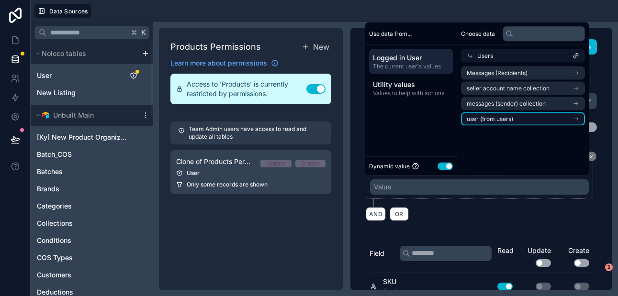
click at [510, 117] on span "user (from users)" at bounding box center [489, 119] width 46 height 8
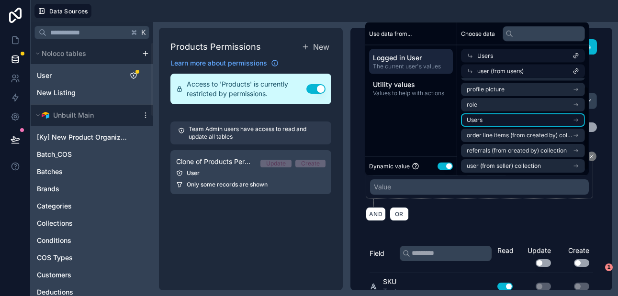
scroll to position [15, 0]
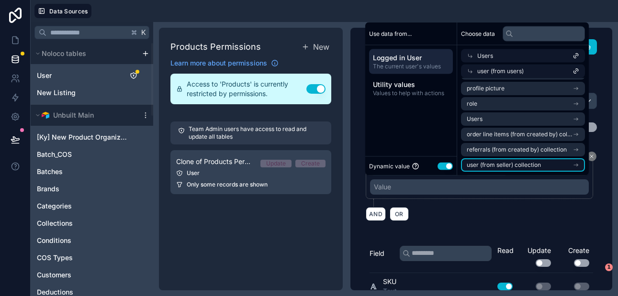
click at [504, 161] on span "user (from seller) collection" at bounding box center [503, 165] width 74 height 8
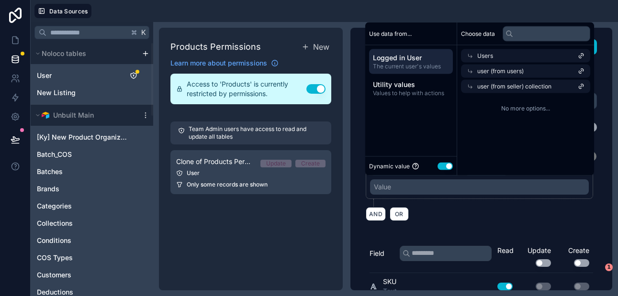
scroll to position [0, 0]
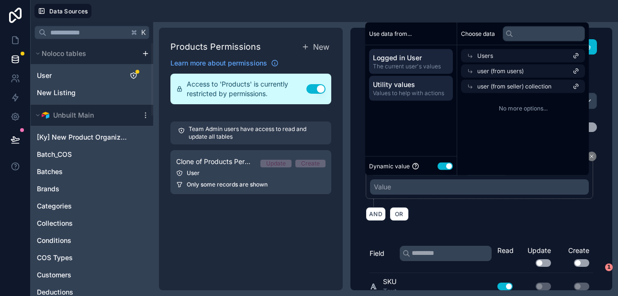
click at [411, 87] on span "Utility values" at bounding box center [411, 85] width 76 height 10
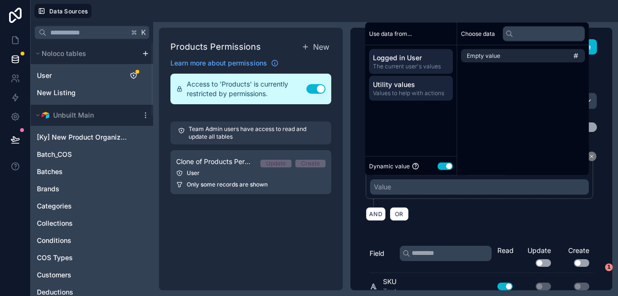
click at [408, 61] on span "Logged in User" at bounding box center [411, 58] width 76 height 10
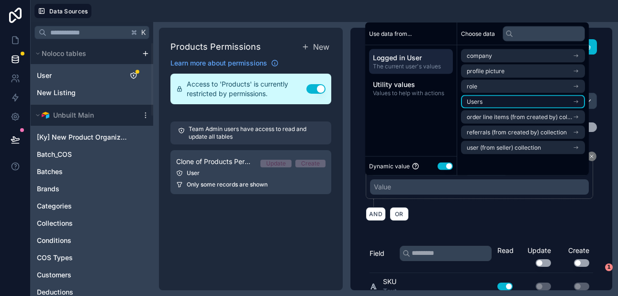
click at [485, 99] on li "Users" at bounding box center [523, 101] width 124 height 13
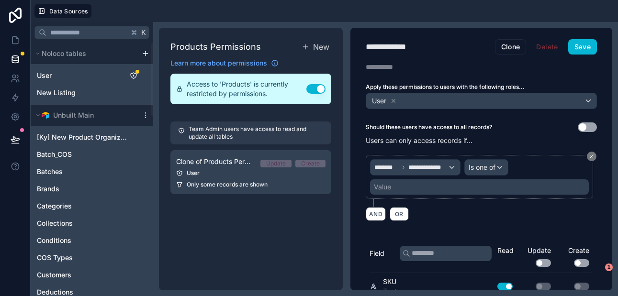
click at [497, 206] on div "**********" at bounding box center [481, 181] width 231 height 52
click at [591, 155] on icon at bounding box center [591, 157] width 6 height 6
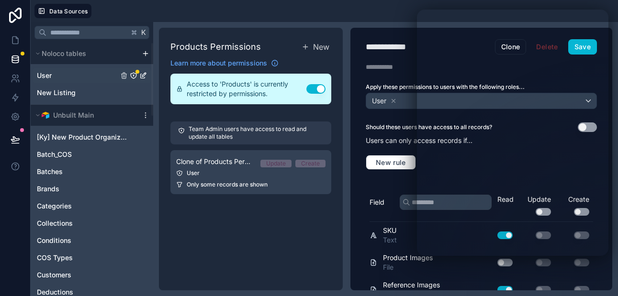
click at [67, 72] on link "User" at bounding box center [77, 76] width 81 height 10
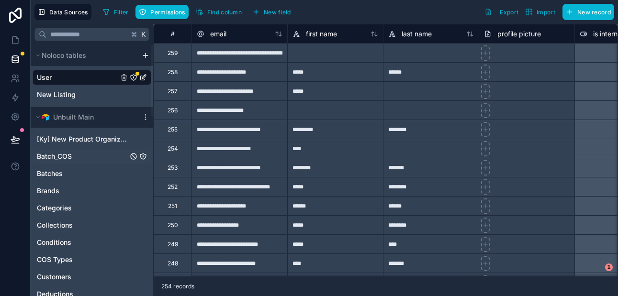
click at [64, 158] on span "Batch_COS" at bounding box center [54, 157] width 35 height 10
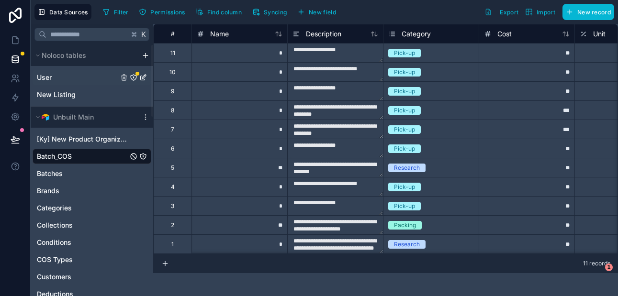
click at [59, 78] on link "User" at bounding box center [77, 78] width 81 height 10
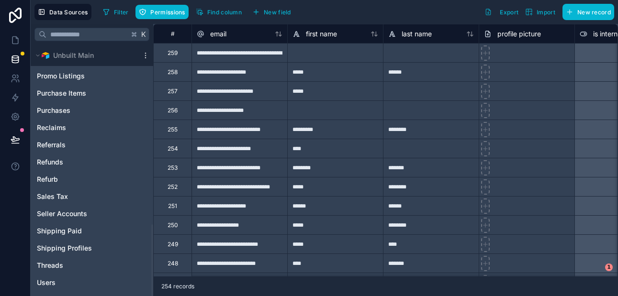
scroll to position [630, 0]
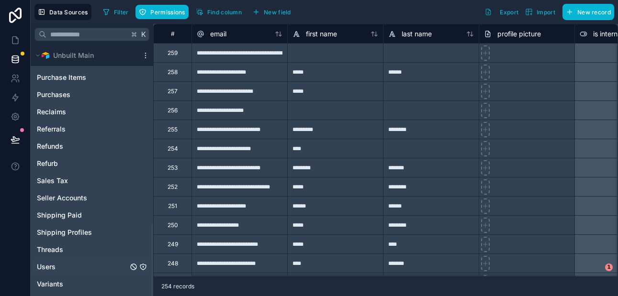
click at [57, 266] on link "Users" at bounding box center [82, 267] width 91 height 10
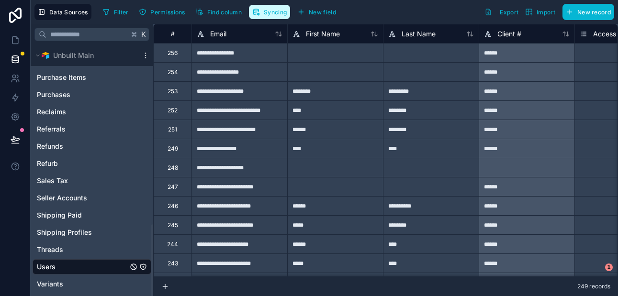
click at [274, 13] on span "Syncing" at bounding box center [275, 12] width 23 height 7
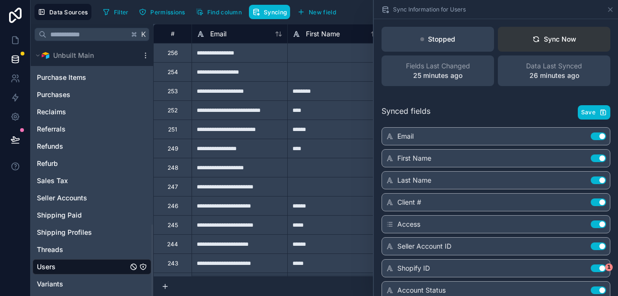
click at [545, 35] on div "Sync Now" at bounding box center [554, 39] width 44 height 10
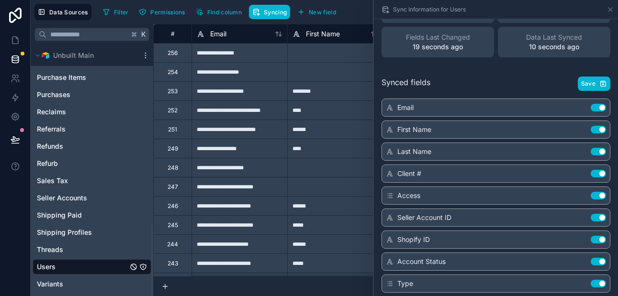
scroll to position [77, 0]
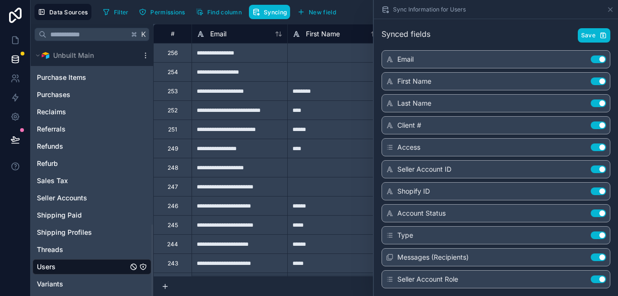
click at [362, 204] on div "******" at bounding box center [335, 205] width 96 height 19
click at [610, 9] on icon at bounding box center [610, 10] width 8 height 8
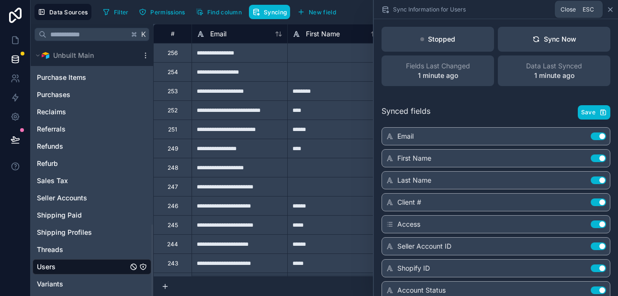
click at [610, 10] on icon at bounding box center [610, 10] width 8 height 8
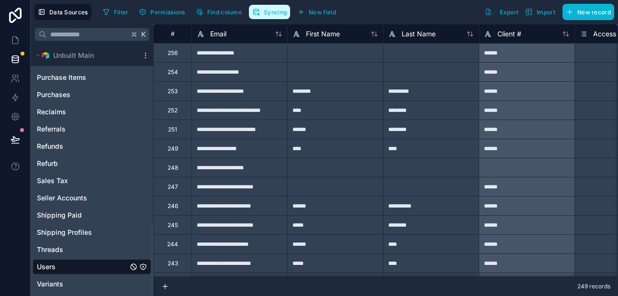
click at [276, 15] on span "Syncing" at bounding box center [275, 12] width 23 height 7
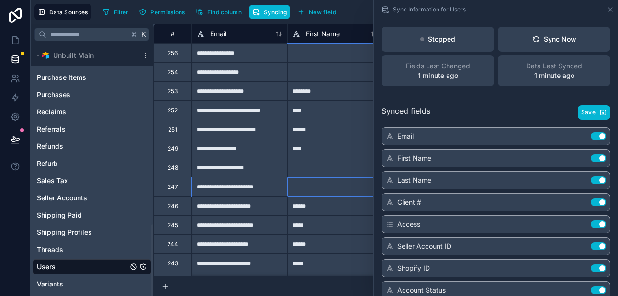
click at [343, 194] on div at bounding box center [335, 186] width 96 height 19
click at [332, 171] on div at bounding box center [335, 167] width 96 height 19
click at [610, 10] on icon at bounding box center [610, 10] width 4 height 4
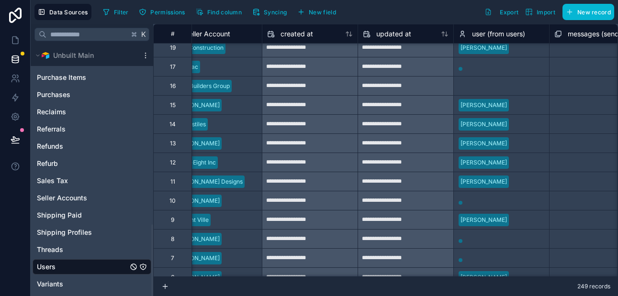
scroll to position [4426, 1080]
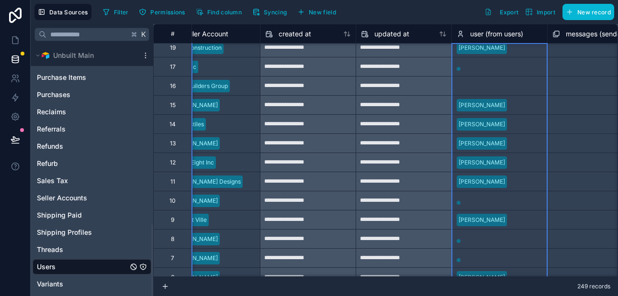
drag, startPoint x: 485, startPoint y: 36, endPoint x: 466, endPoint y: 36, distance: 19.6
click at [466, 36] on div "user (from users)" at bounding box center [489, 33] width 67 height 11
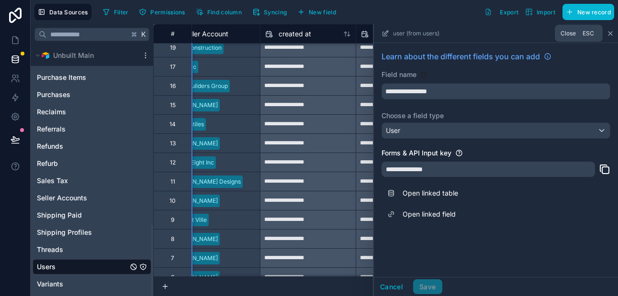
click at [608, 33] on icon at bounding box center [610, 34] width 8 height 8
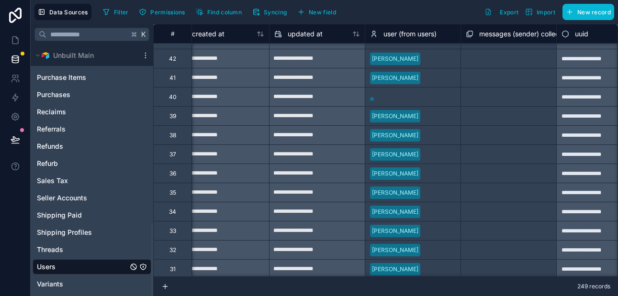
scroll to position [3971, 1157]
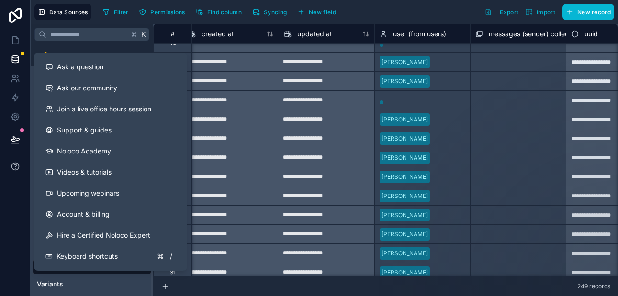
click at [16, 166] on icon at bounding box center [16, 167] width 10 height 10
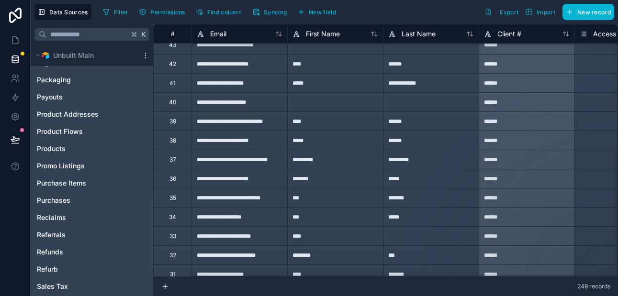
scroll to position [513, 0]
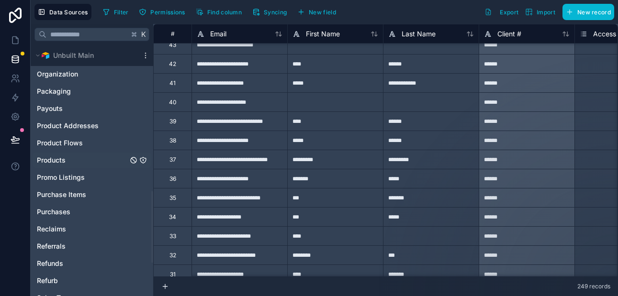
click at [66, 161] on link "Products" at bounding box center [82, 160] width 91 height 10
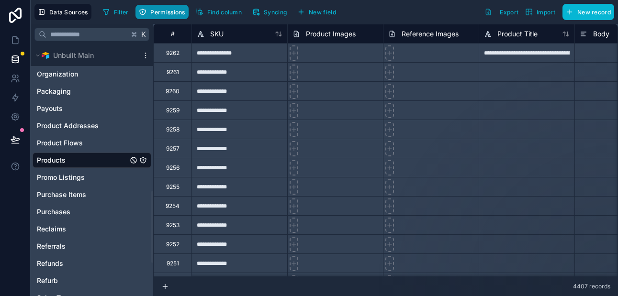
click at [176, 11] on span "Permissions" at bounding box center [167, 12] width 34 height 7
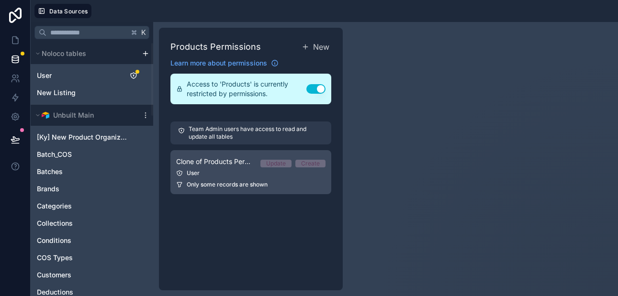
click at [277, 170] on div "User" at bounding box center [250, 173] width 149 height 8
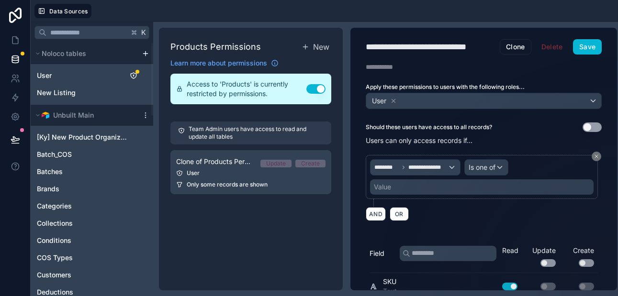
click at [426, 189] on div "Value" at bounding box center [481, 186] width 223 height 15
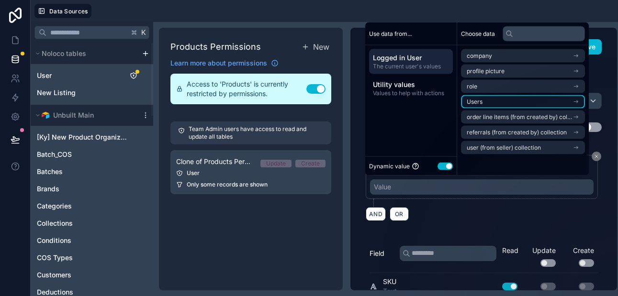
click at [491, 100] on li "Users" at bounding box center [523, 101] width 124 height 13
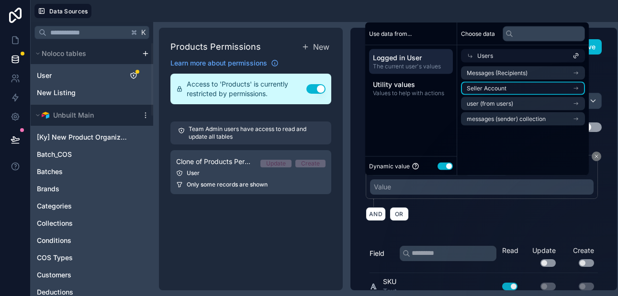
click at [498, 87] on span "Seller Account" at bounding box center [486, 89] width 40 height 8
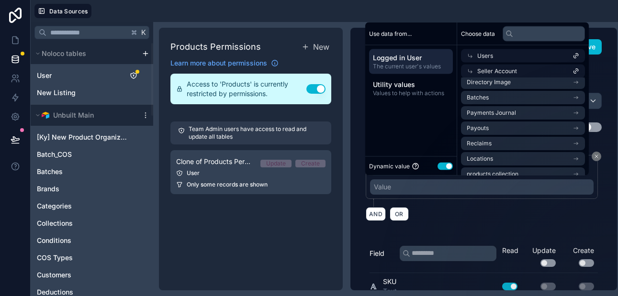
click at [361, 219] on div "**********" at bounding box center [483, 174] width 266 height 104
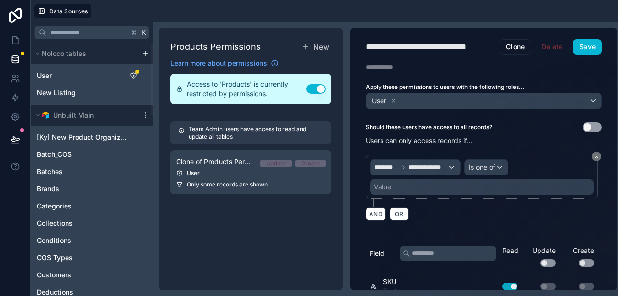
click at [441, 186] on div "Value" at bounding box center [481, 186] width 223 height 15
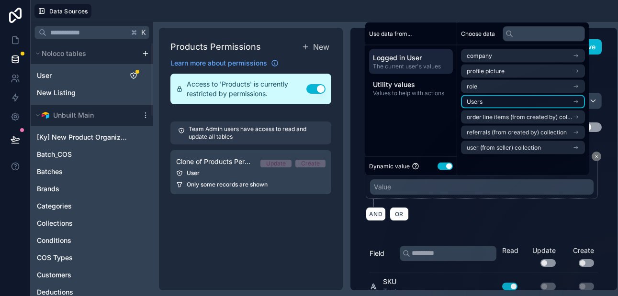
click at [482, 97] on li "Users" at bounding box center [523, 101] width 124 height 13
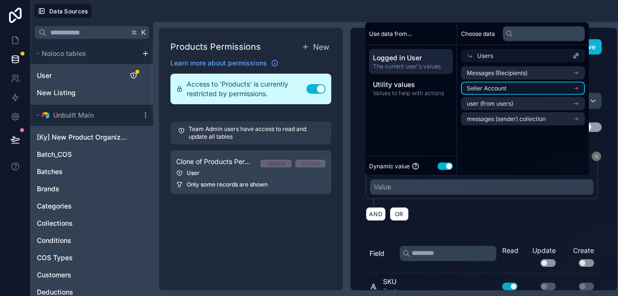
click at [487, 89] on span "Seller Account" at bounding box center [486, 89] width 40 height 8
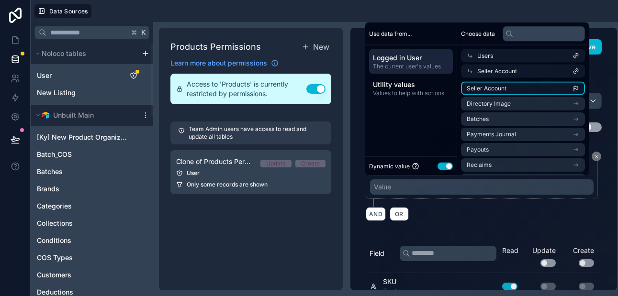
click at [493, 89] on span "Seller Account" at bounding box center [486, 89] width 40 height 8
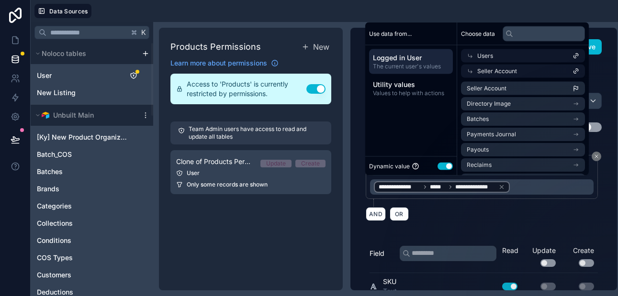
click at [544, 213] on div "AND OR" at bounding box center [484, 214] width 236 height 14
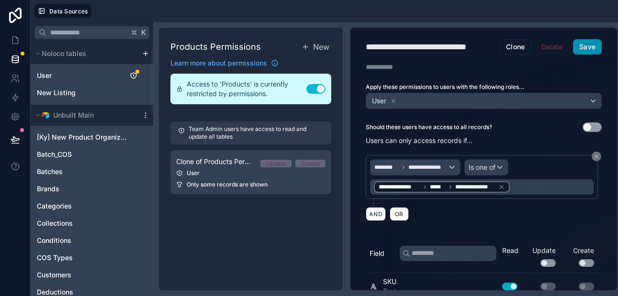
click at [580, 46] on button "Save" at bounding box center [587, 46] width 29 height 15
click at [15, 77] on icon at bounding box center [16, 79] width 10 height 10
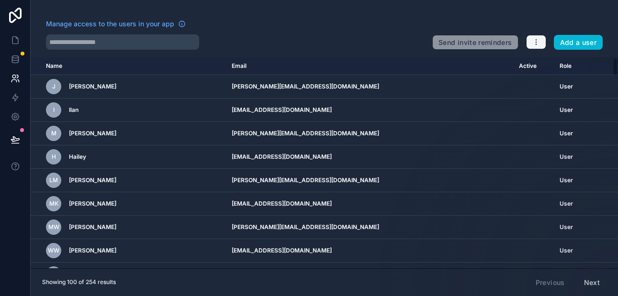
click at [537, 43] on icon "button" at bounding box center [536, 42] width 8 height 8
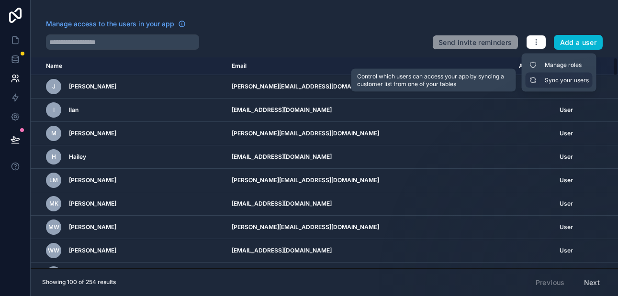
click at [542, 79] on link "Sync your users" at bounding box center [558, 80] width 67 height 15
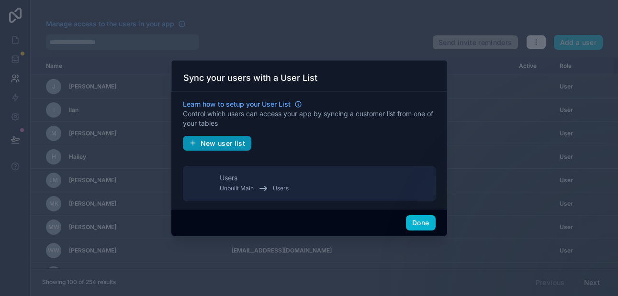
click at [222, 143] on span "New user list" at bounding box center [222, 143] width 45 height 9
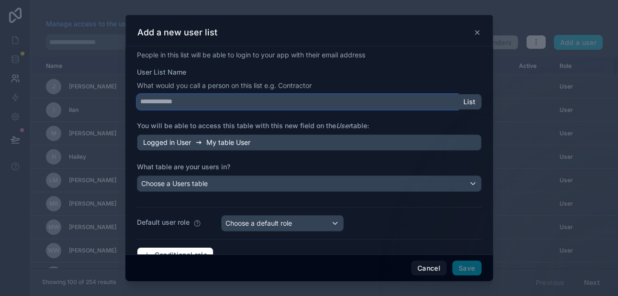
click at [198, 101] on input "User List Name" at bounding box center [297, 101] width 321 height 15
type input "*******"
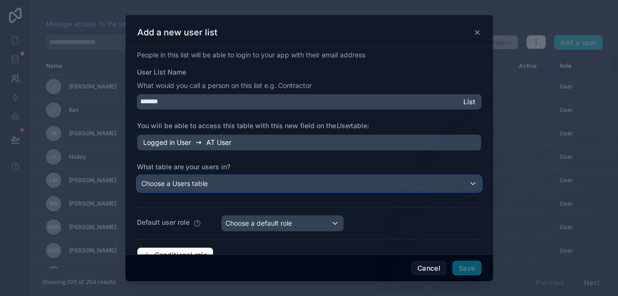
click at [176, 183] on span "Choose a Users table" at bounding box center [174, 183] width 67 height 8
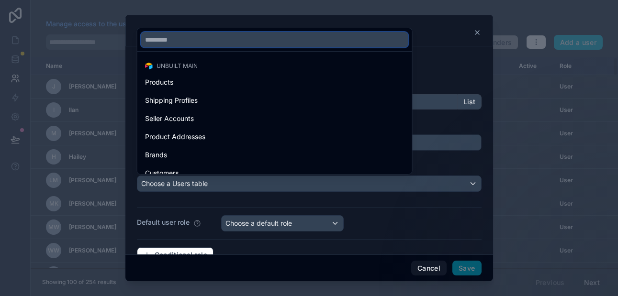
click at [171, 37] on input "text" at bounding box center [274, 39] width 267 height 15
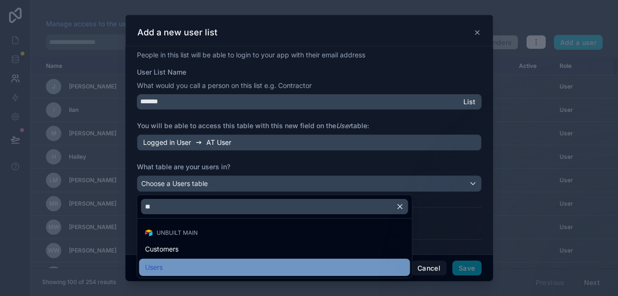
click at [164, 267] on div "Users" at bounding box center [274, 267] width 259 height 11
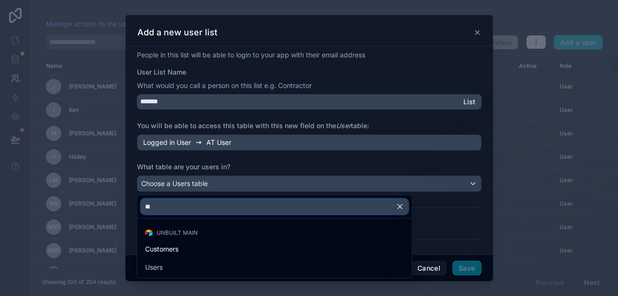
click at [157, 208] on input "**" at bounding box center [274, 206] width 267 height 15
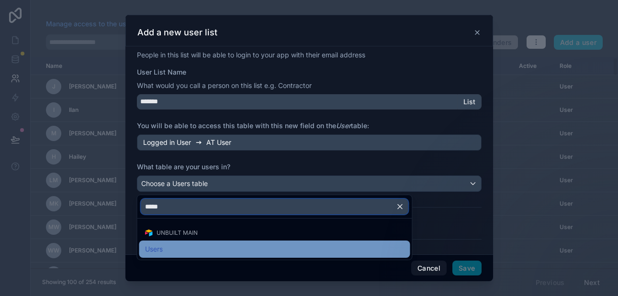
type input "*****"
click at [163, 247] on div "Users" at bounding box center [274, 249] width 259 height 11
click at [162, 248] on span "Users" at bounding box center [154, 249] width 18 height 11
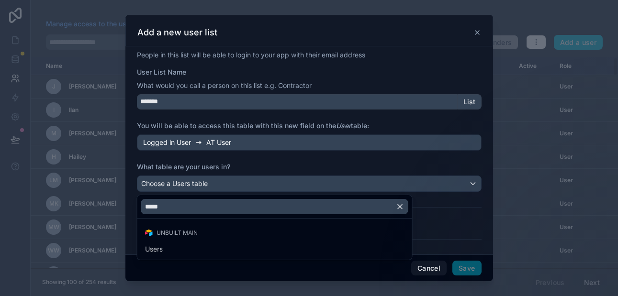
click at [236, 188] on div at bounding box center [308, 148] width 367 height 266
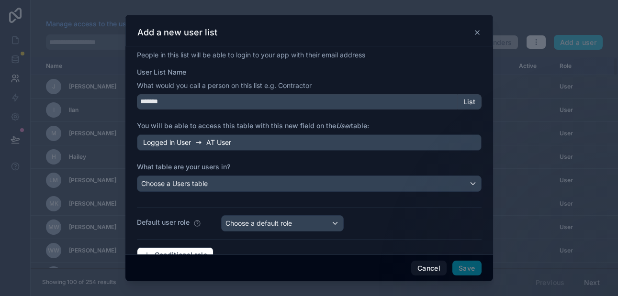
scroll to position [23, 0]
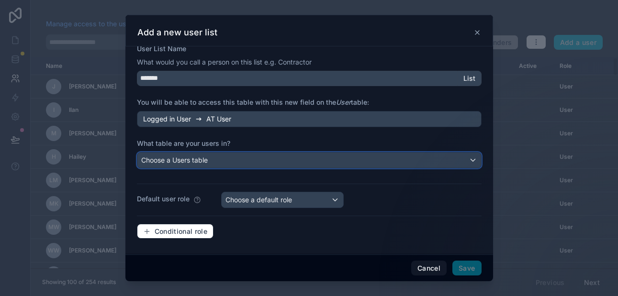
click at [214, 161] on div "Choose a Users table" at bounding box center [309, 160] width 344 height 15
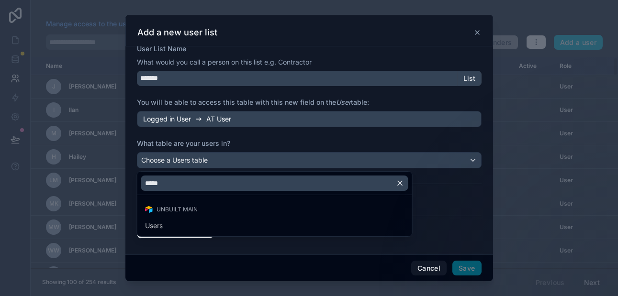
click at [476, 32] on div at bounding box center [308, 148] width 367 height 266
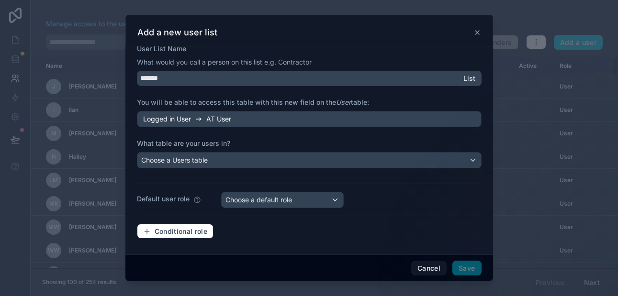
click at [476, 32] on icon at bounding box center [477, 33] width 4 height 4
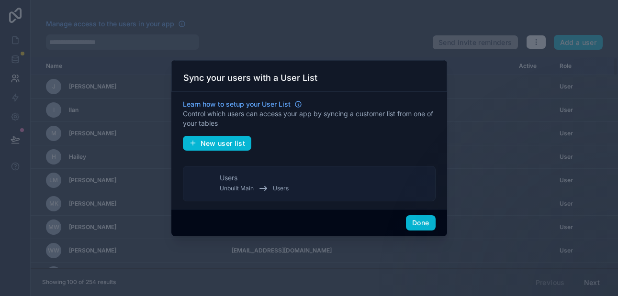
click at [298, 187] on button "Users Unbuilt Main Users" at bounding box center [309, 183] width 253 height 35
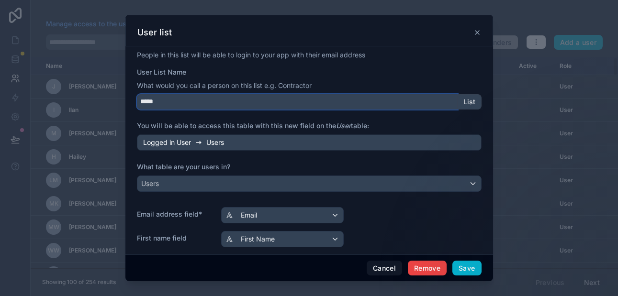
click at [147, 100] on input "*****" at bounding box center [297, 101] width 321 height 15
click at [141, 101] on input "*****" at bounding box center [297, 101] width 321 height 15
click at [141, 102] on input "*****" at bounding box center [297, 101] width 321 height 15
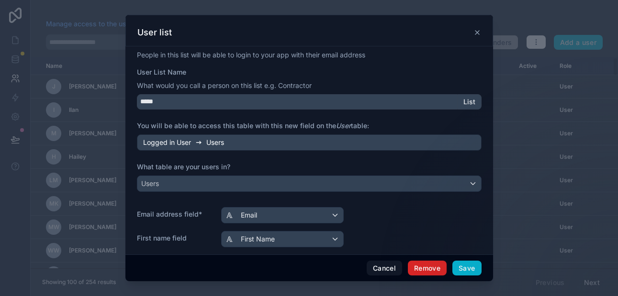
click at [420, 268] on button "Remove" at bounding box center [427, 268] width 39 height 15
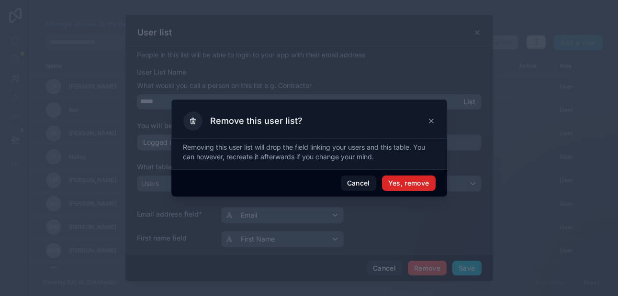
click at [399, 189] on button "Yes, remove" at bounding box center [409, 183] width 54 height 15
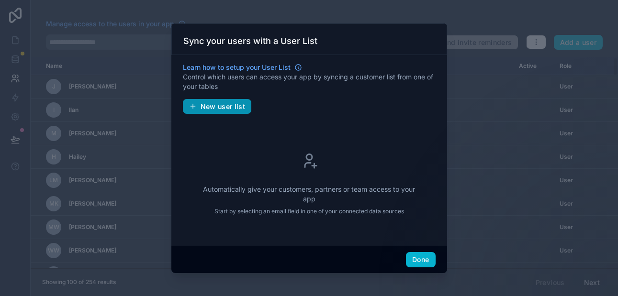
click at [235, 107] on span "New user list" at bounding box center [222, 106] width 45 height 9
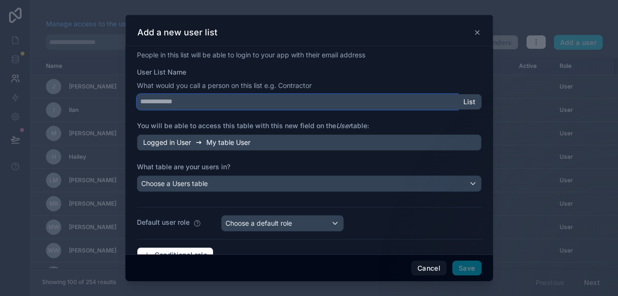
click at [218, 101] on input "User List Name" at bounding box center [297, 101] width 321 height 15
type input "*******"
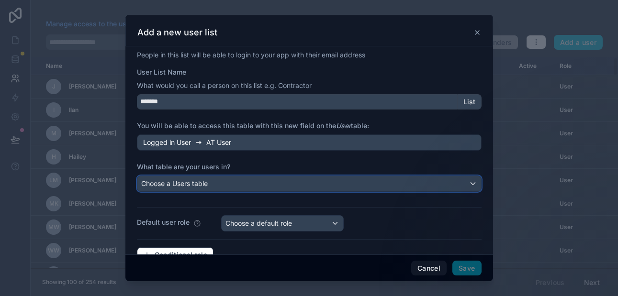
click at [189, 185] on span "Choose a Users table" at bounding box center [174, 183] width 67 height 8
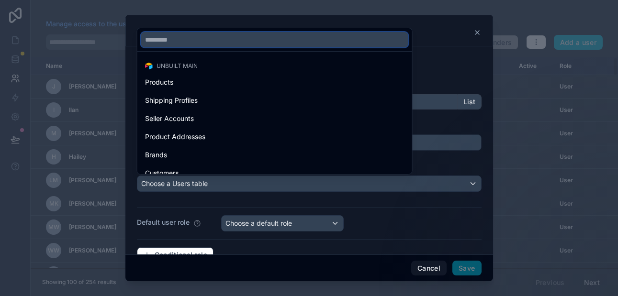
click at [171, 39] on input "text" at bounding box center [274, 39] width 267 height 15
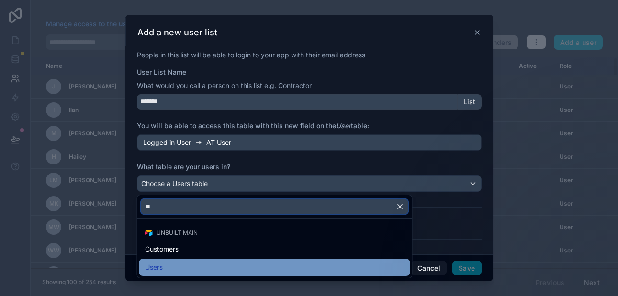
type input "**"
click at [153, 266] on span "Users" at bounding box center [154, 267] width 18 height 11
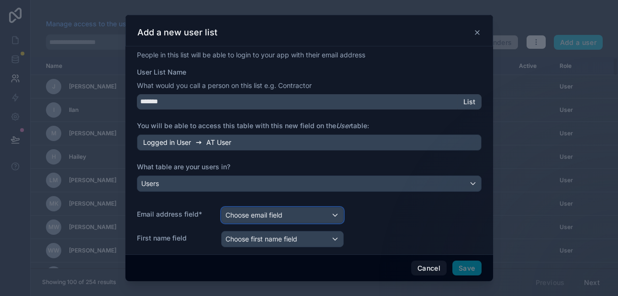
click at [234, 216] on span "Choose email field" at bounding box center [253, 215] width 57 height 8
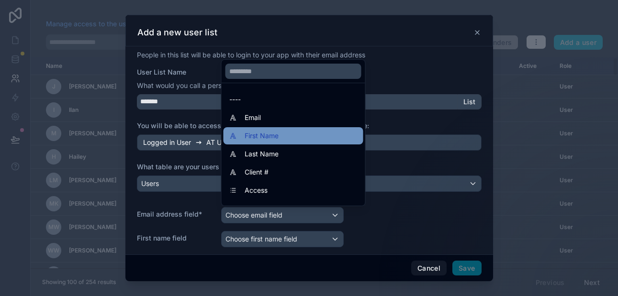
click at [245, 141] on span "First Name" at bounding box center [261, 135] width 34 height 11
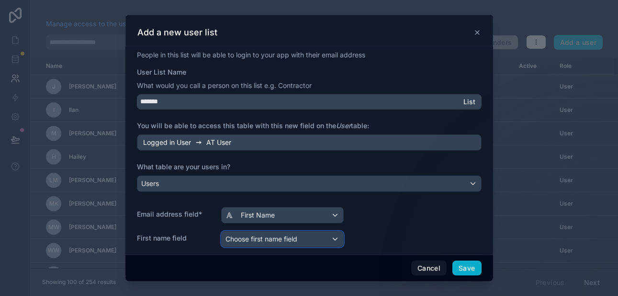
click at [245, 237] on span "Choose first name field" at bounding box center [261, 239] width 72 height 8
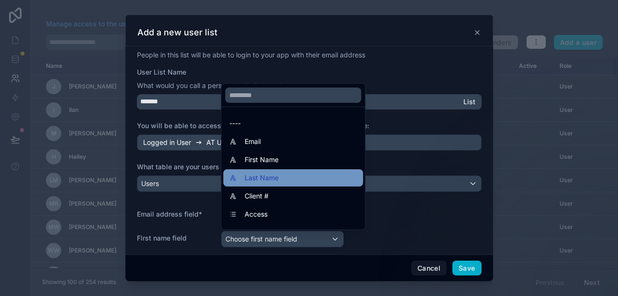
click at [255, 182] on span "Last Name" at bounding box center [261, 177] width 34 height 11
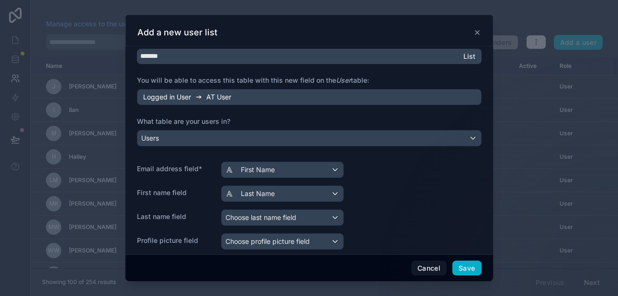
scroll to position [54, 0]
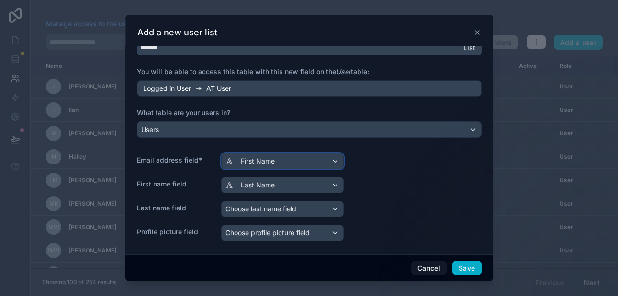
click at [249, 161] on span "First Name" at bounding box center [258, 161] width 34 height 10
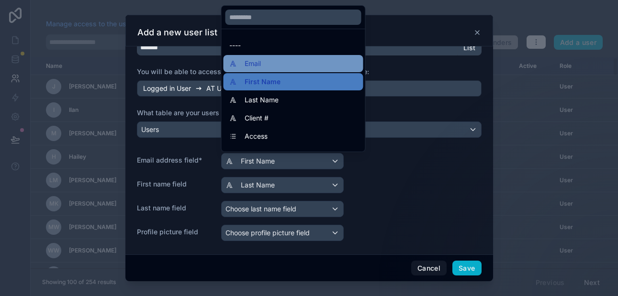
click at [258, 62] on span "Email" at bounding box center [252, 63] width 16 height 11
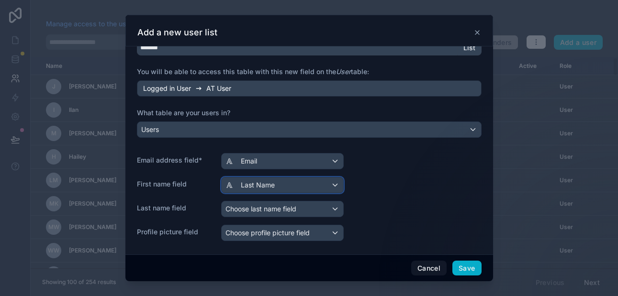
click at [253, 188] on span "Last Name" at bounding box center [258, 185] width 34 height 10
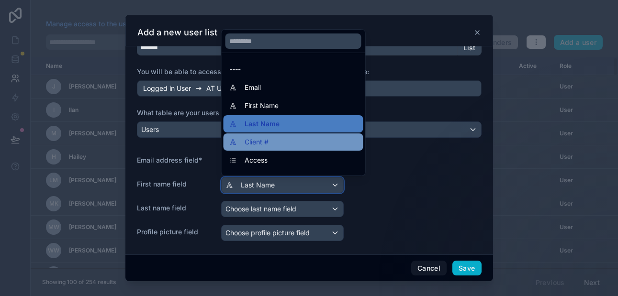
scroll to position [3, 0]
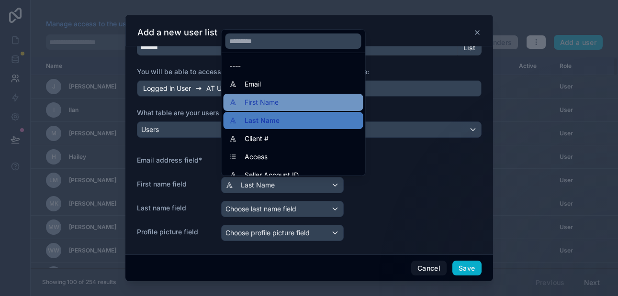
click at [257, 102] on span "First Name" at bounding box center [261, 102] width 34 height 11
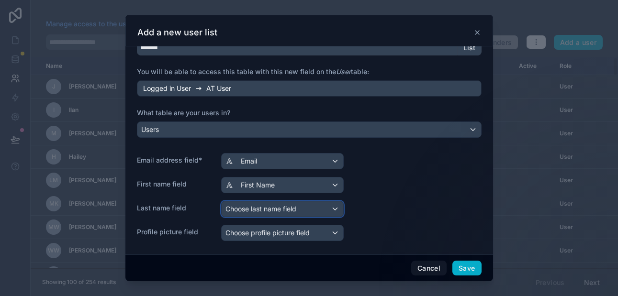
click at [247, 211] on span "Choose last name field" at bounding box center [260, 209] width 71 height 8
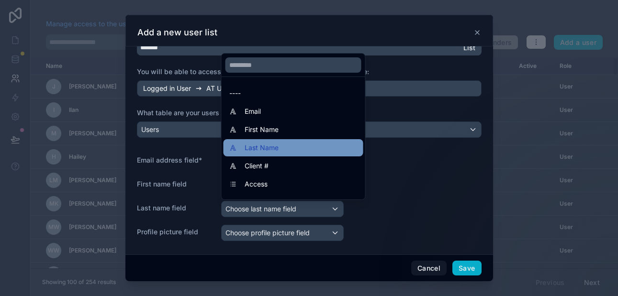
click at [254, 150] on span "Last Name" at bounding box center [261, 147] width 34 height 11
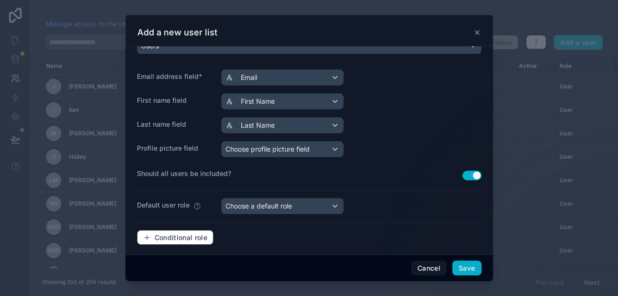
scroll to position [139, 0]
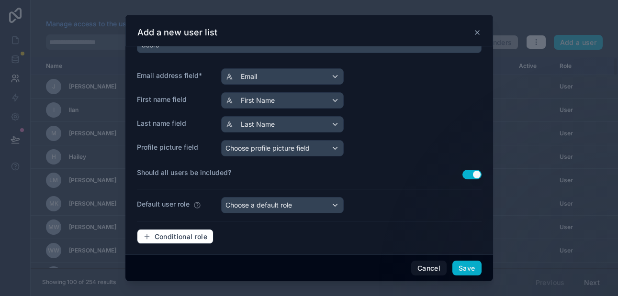
click at [467, 175] on button "Use setting" at bounding box center [471, 175] width 19 height 10
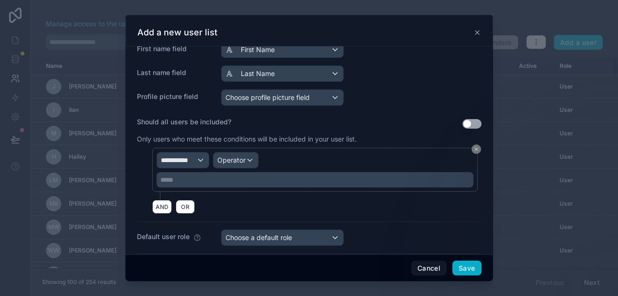
scroll to position [190, 0]
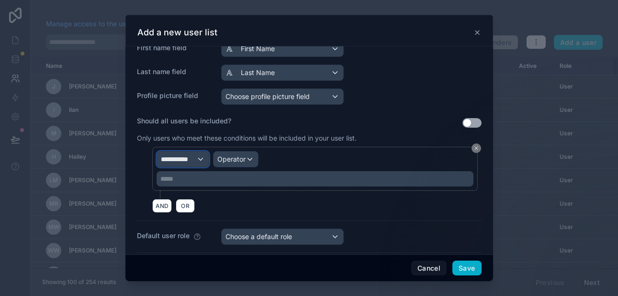
click at [194, 163] on span "**********" at bounding box center [178, 160] width 35 height 10
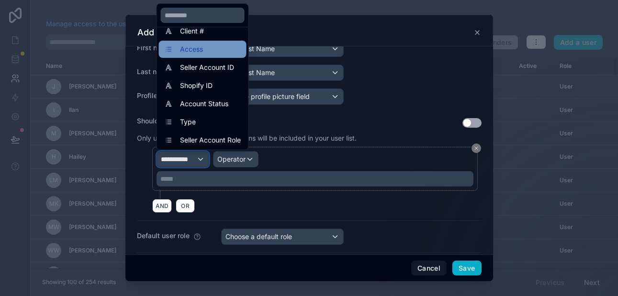
scroll to position [68, 0]
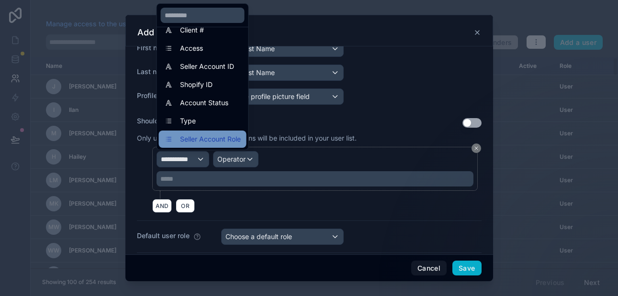
click at [191, 137] on span "Seller Account Role" at bounding box center [210, 138] width 61 height 11
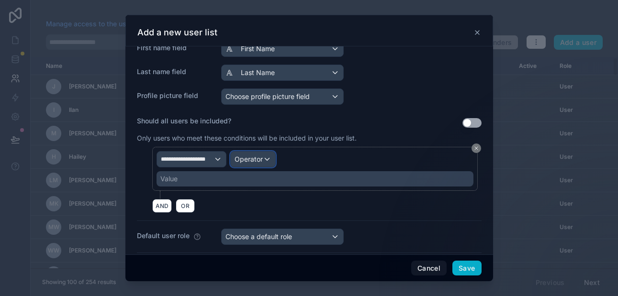
click at [244, 162] on span "Operator" at bounding box center [248, 159] width 28 height 8
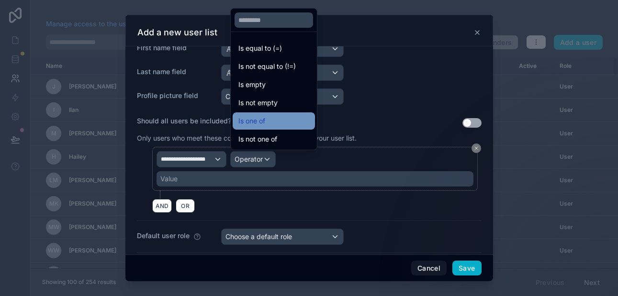
click at [254, 118] on span "Is one of" at bounding box center [251, 120] width 27 height 11
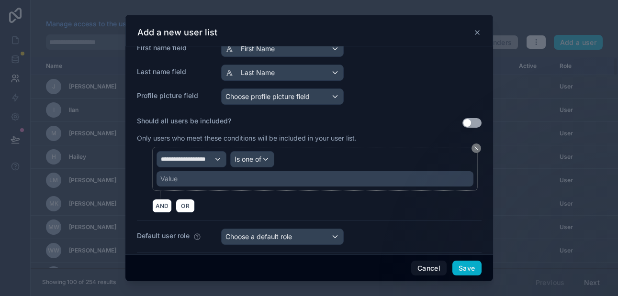
click at [170, 180] on div "Value" at bounding box center [168, 179] width 17 height 10
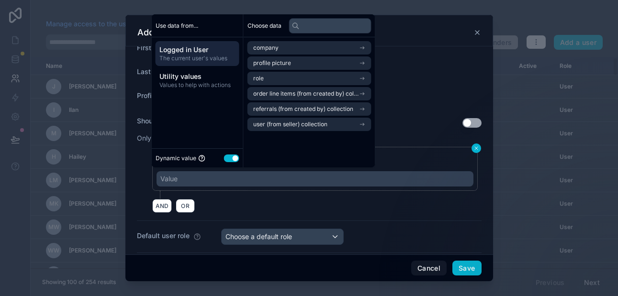
click at [476, 150] on icon at bounding box center [476, 148] width 6 height 6
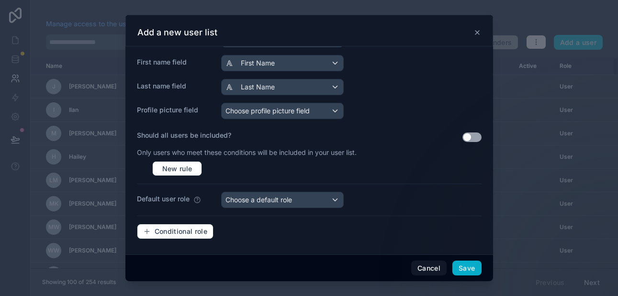
scroll to position [176, 0]
click at [255, 203] on span "Choose a default role" at bounding box center [258, 200] width 67 height 8
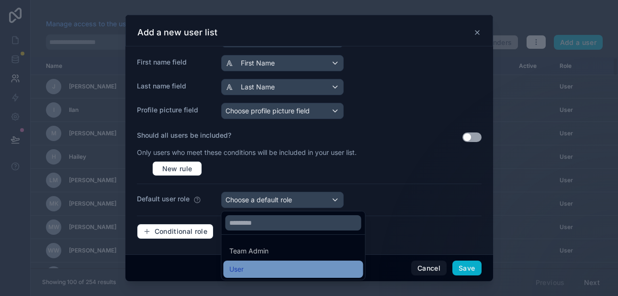
click at [247, 266] on div "User" at bounding box center [293, 269] width 128 height 11
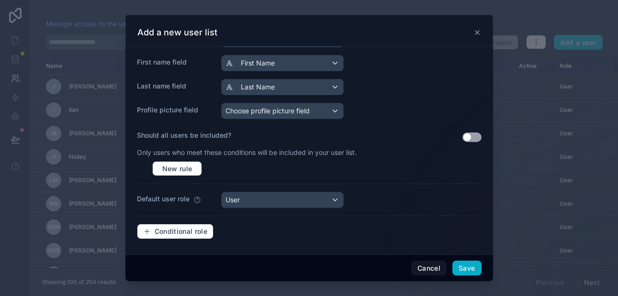
click at [476, 33] on icon at bounding box center [477, 33] width 8 height 8
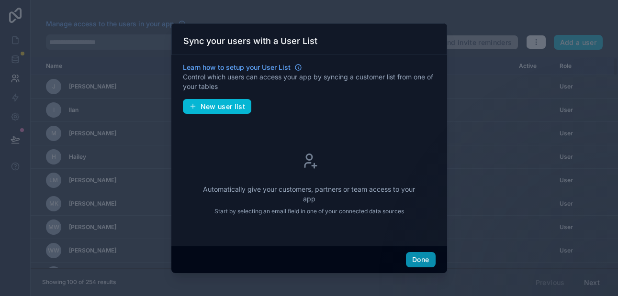
click at [422, 258] on button "Done" at bounding box center [420, 259] width 29 height 15
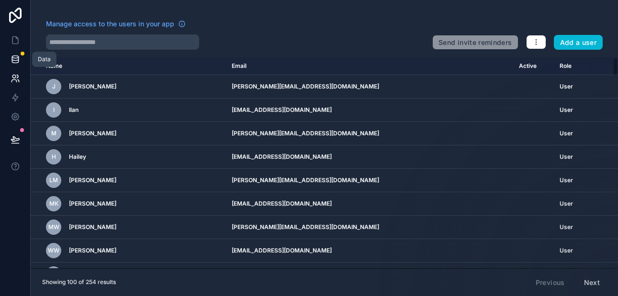
click at [15, 61] on icon at bounding box center [16, 60] width 10 height 10
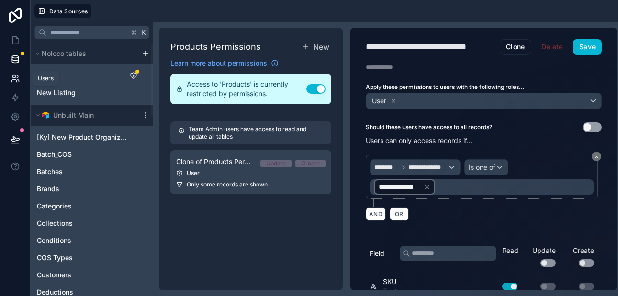
click at [19, 78] on icon at bounding box center [16, 79] width 10 height 10
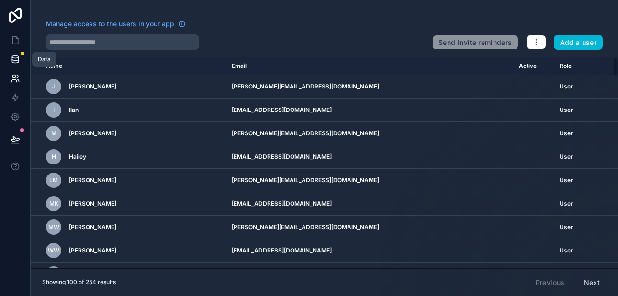
click at [17, 62] on icon at bounding box center [15, 61] width 6 height 4
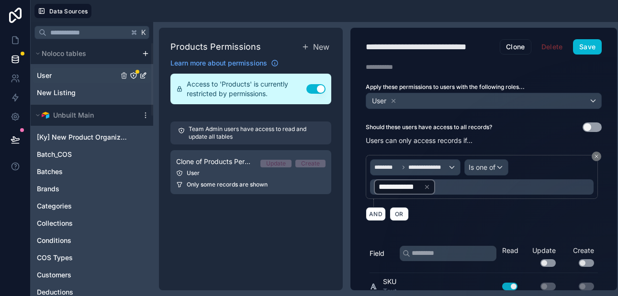
click at [52, 75] on link "User" at bounding box center [77, 76] width 81 height 10
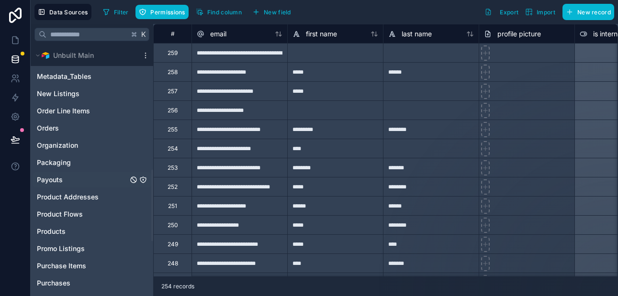
scroll to position [443, 0]
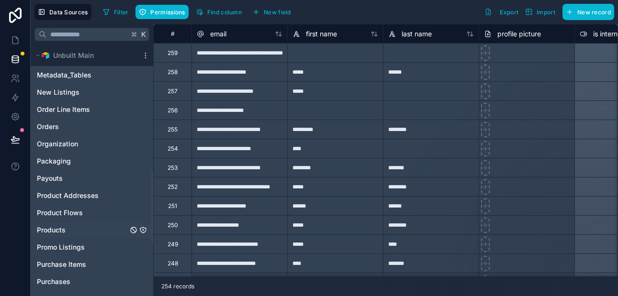
click at [54, 232] on span "Products" at bounding box center [51, 230] width 29 height 10
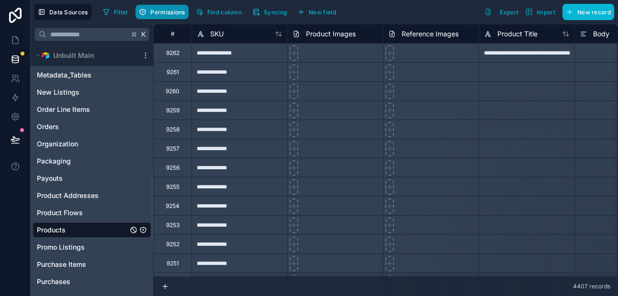
click at [162, 14] on span "Permissions" at bounding box center [167, 12] width 34 height 7
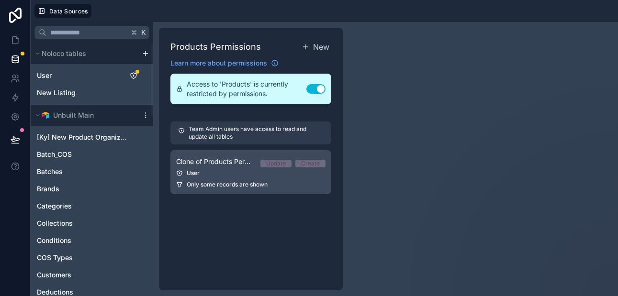
click at [236, 172] on div "User" at bounding box center [250, 173] width 149 height 8
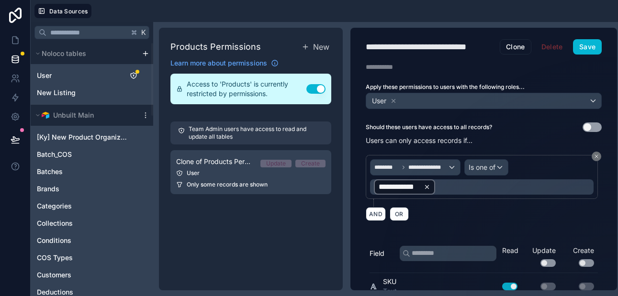
click at [427, 186] on icon at bounding box center [426, 186] width 3 height 3
click at [431, 215] on div "AND OR" at bounding box center [484, 214] width 236 height 14
click at [599, 154] on icon at bounding box center [596, 157] width 6 height 6
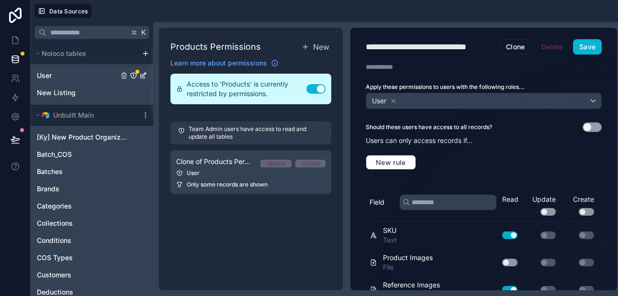
click at [44, 76] on span "User" at bounding box center [44, 76] width 15 height 10
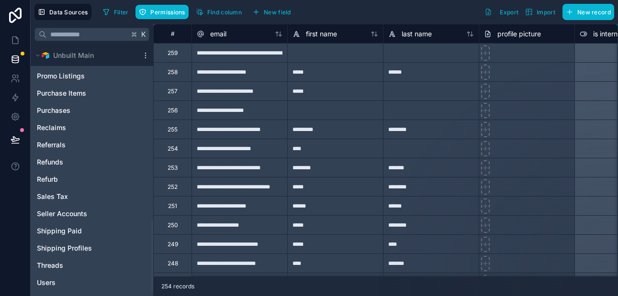
scroll to position [630, 0]
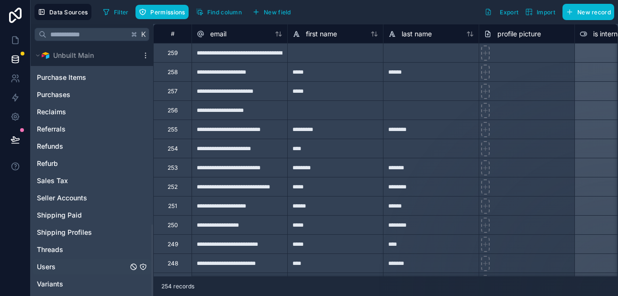
click at [53, 264] on span "Users" at bounding box center [46, 267] width 19 height 10
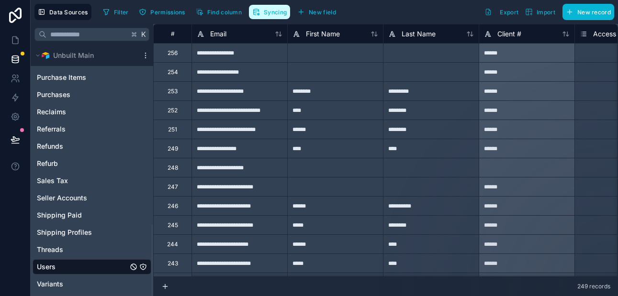
click at [277, 12] on span "Syncing" at bounding box center [275, 12] width 23 height 7
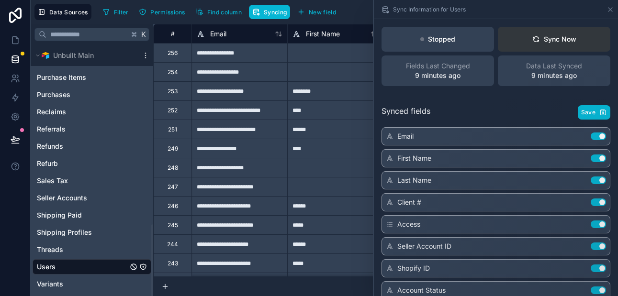
click at [525, 41] on button "Sync Now" at bounding box center [554, 39] width 112 height 25
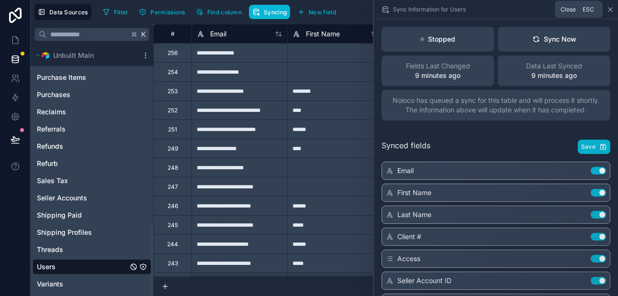
click at [610, 9] on icon at bounding box center [610, 10] width 8 height 8
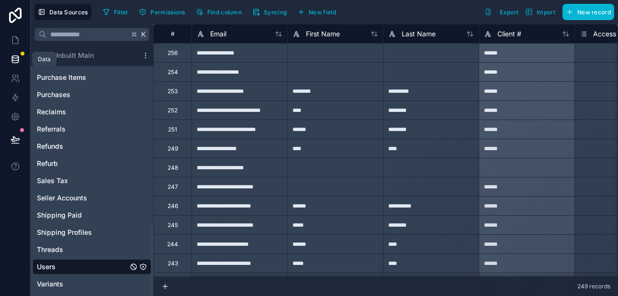
click at [19, 59] on icon at bounding box center [16, 60] width 10 height 10
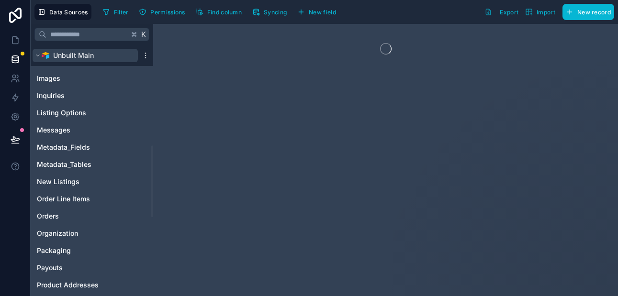
scroll to position [353, 0]
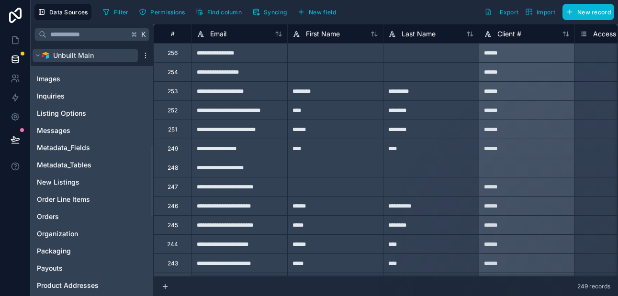
click at [39, 56] on icon at bounding box center [38, 56] width 6 height 6
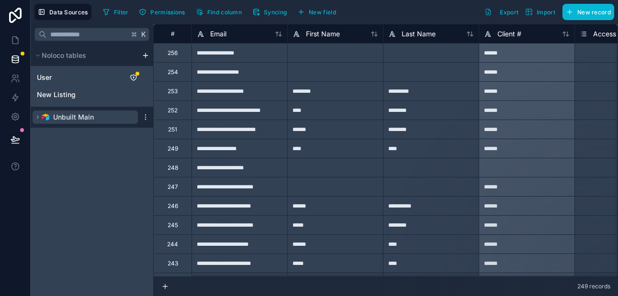
scroll to position [0, 0]
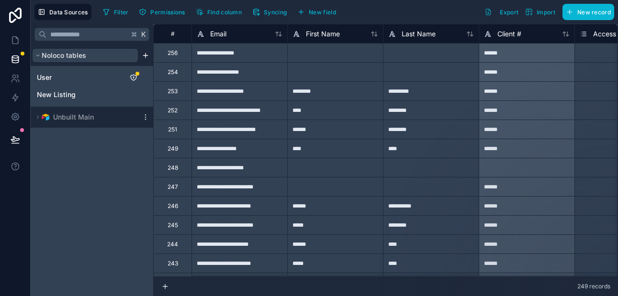
click at [38, 55] on icon at bounding box center [38, 56] width 6 height 6
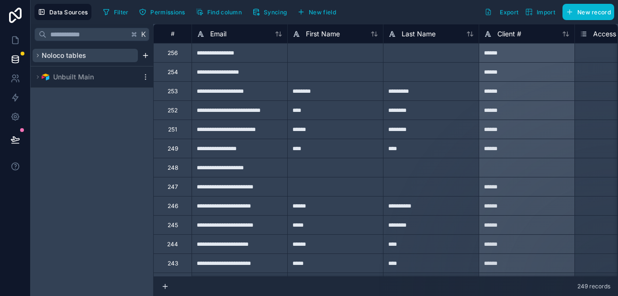
click at [38, 55] on icon at bounding box center [37, 55] width 1 height 3
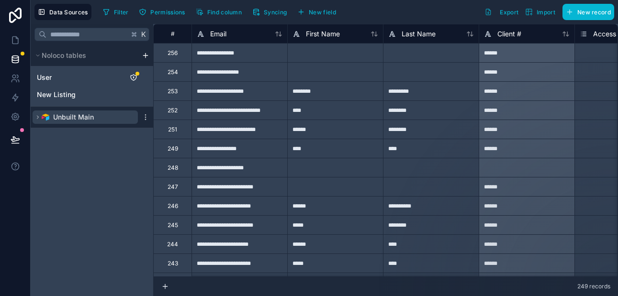
click at [40, 117] on icon at bounding box center [38, 117] width 6 height 6
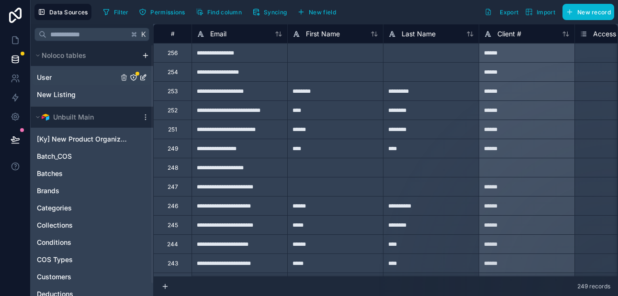
click at [59, 76] on link "User" at bounding box center [77, 78] width 81 height 10
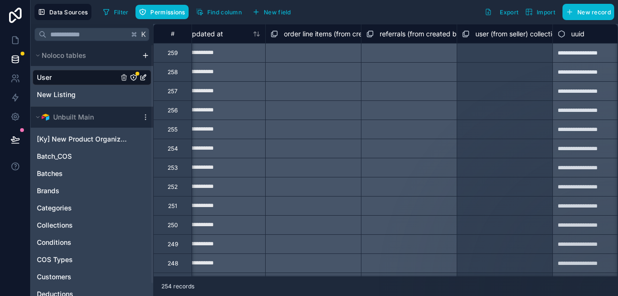
scroll to position [0, 1174]
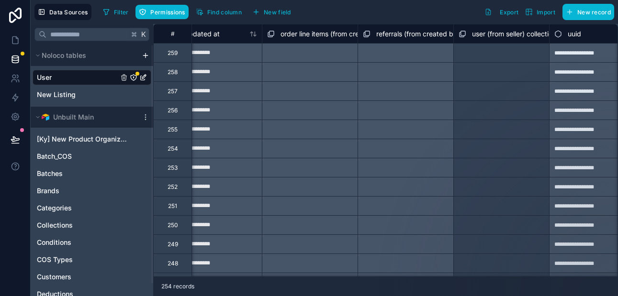
click at [321, 33] on span "order line items (from created by) collection" at bounding box center [348, 34] width 137 height 10
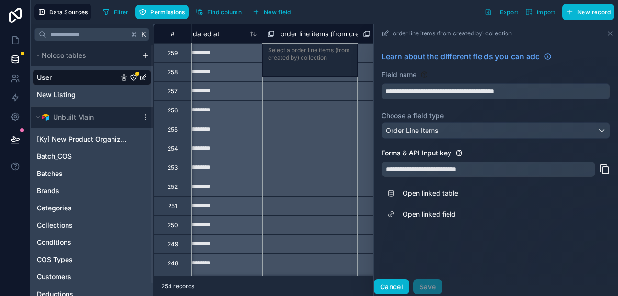
click at [391, 288] on button "Cancel" at bounding box center [391, 286] width 35 height 15
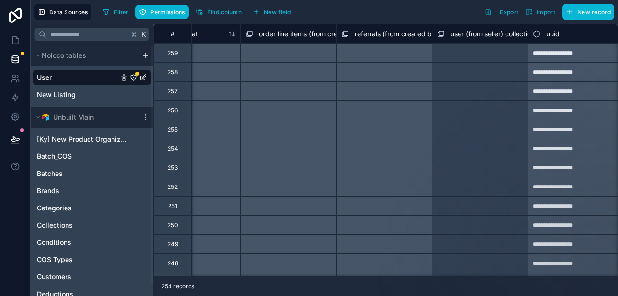
scroll to position [0, 1201]
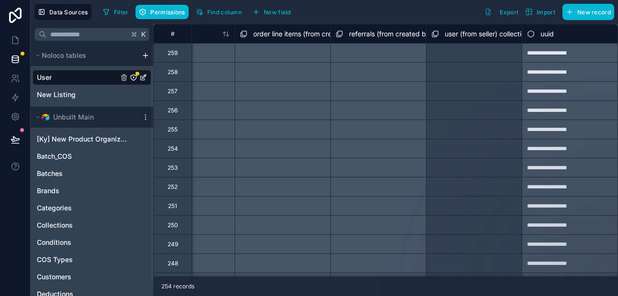
click at [472, 34] on span "user (from seller) collection" at bounding box center [486, 34] width 84 height 10
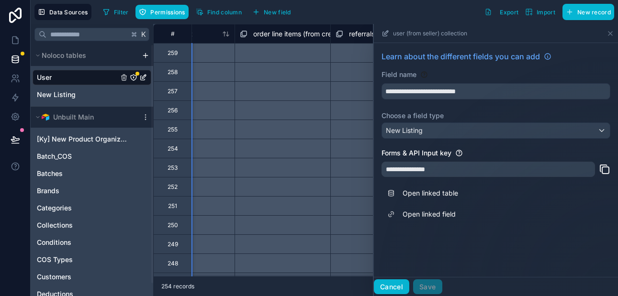
click at [396, 287] on button "Cancel" at bounding box center [391, 286] width 35 height 15
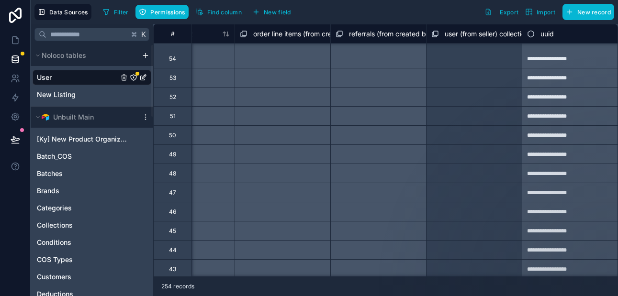
click at [144, 77] on icon "User" at bounding box center [143, 78] width 8 height 8
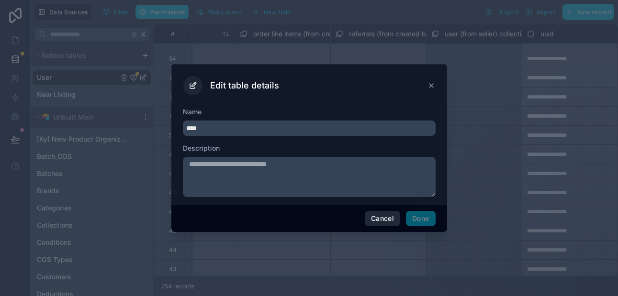
click at [371, 216] on button "Cancel" at bounding box center [382, 218] width 35 height 15
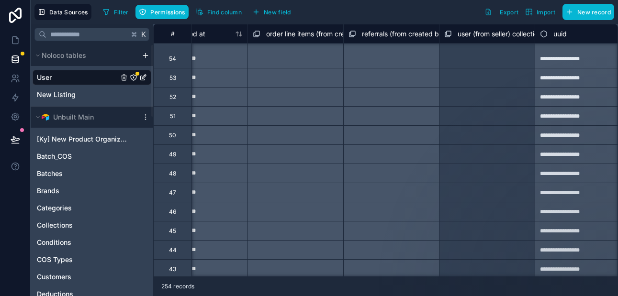
scroll to position [4836, 1176]
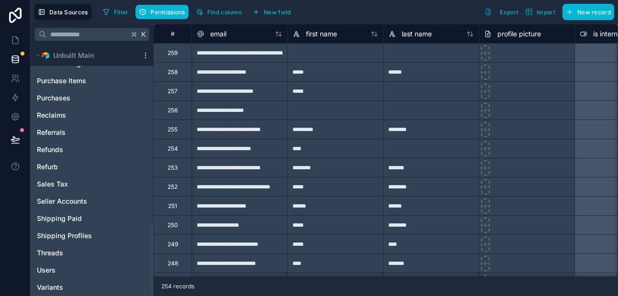
scroll to position [630, 0]
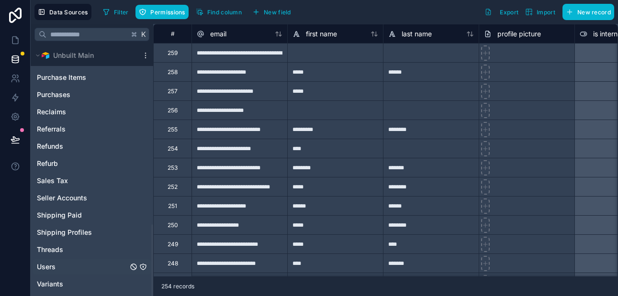
click at [52, 266] on span "Users" at bounding box center [46, 267] width 19 height 10
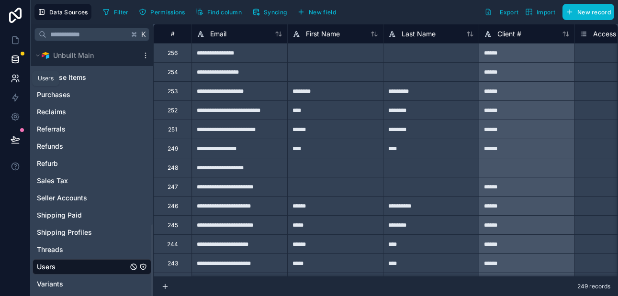
click at [18, 78] on icon at bounding box center [16, 79] width 10 height 10
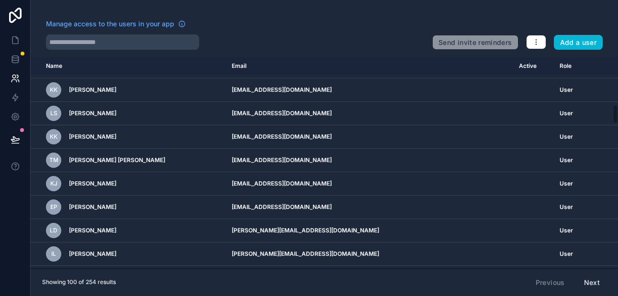
scroll to position [532, 0]
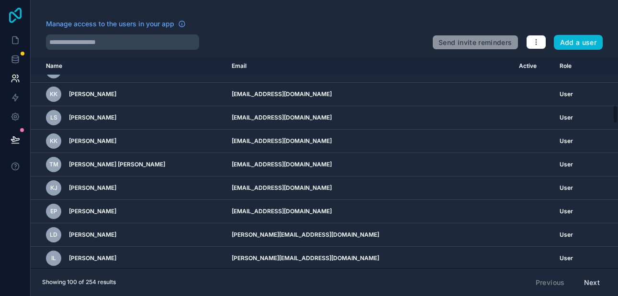
click at [15, 16] on icon at bounding box center [15, 15] width 12 height 15
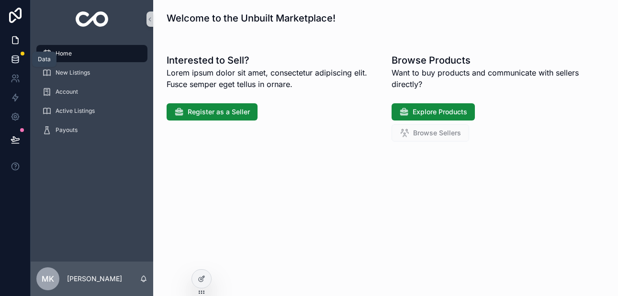
click at [13, 61] on icon at bounding box center [16, 60] width 10 height 10
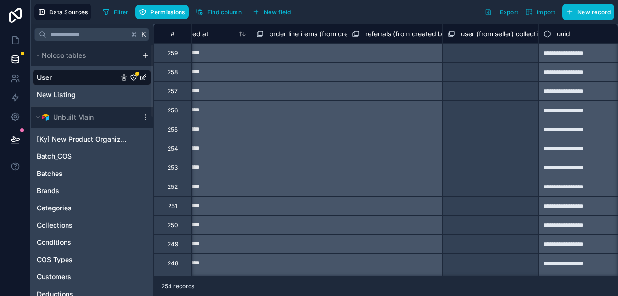
scroll to position [0, 1201]
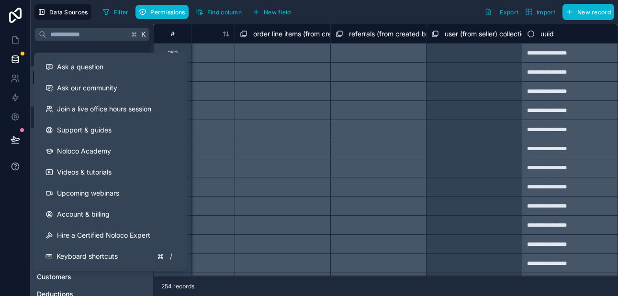
click at [13, 165] on icon at bounding box center [16, 167] width 10 height 10
click at [16, 167] on icon at bounding box center [16, 167] width 10 height 10
click at [19, 198] on div at bounding box center [15, 148] width 31 height 296
click at [12, 164] on icon at bounding box center [16, 167] width 10 height 10
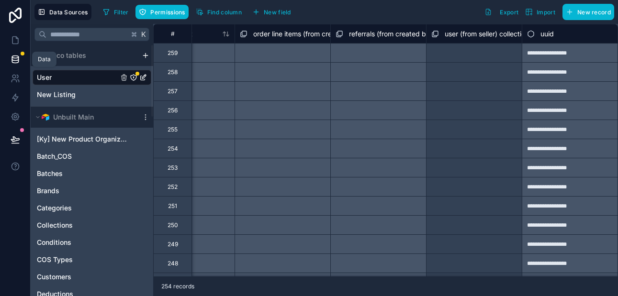
click at [13, 60] on icon at bounding box center [15, 59] width 6 height 4
click at [15, 78] on icon at bounding box center [16, 79] width 10 height 10
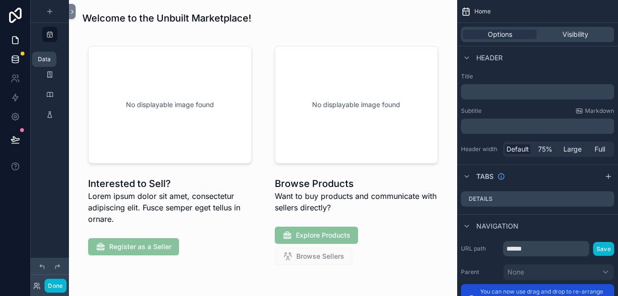
click at [17, 59] on icon at bounding box center [16, 60] width 10 height 10
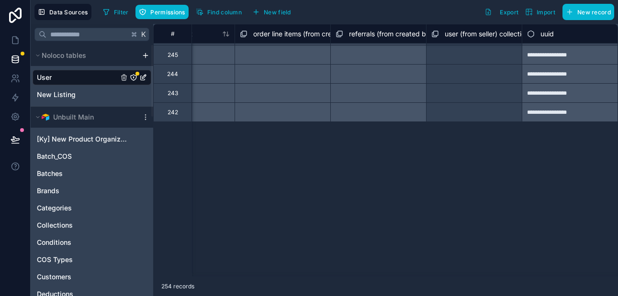
scroll to position [0, 1201]
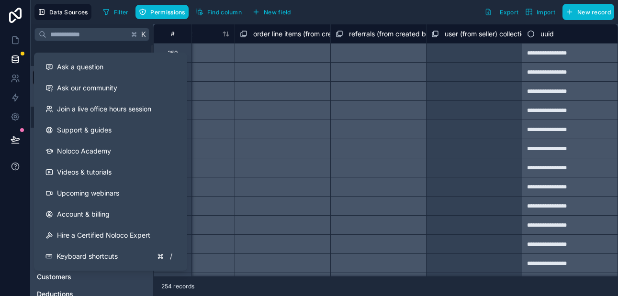
click at [14, 164] on icon at bounding box center [16, 167] width 10 height 10
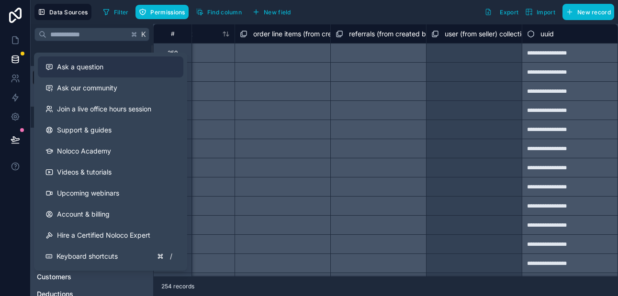
click at [88, 70] on span "Ask a question" at bounding box center [80, 67] width 46 height 10
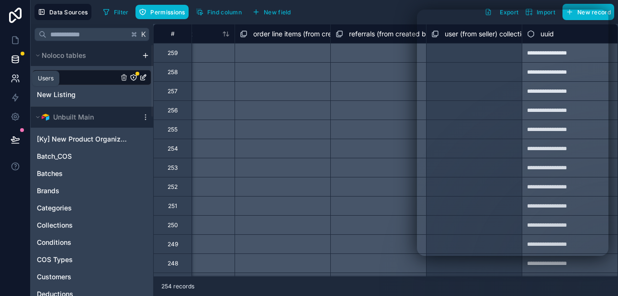
click at [14, 78] on icon at bounding box center [13, 76] width 3 height 3
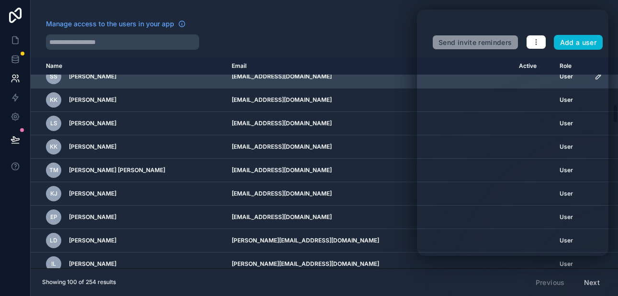
scroll to position [533, 0]
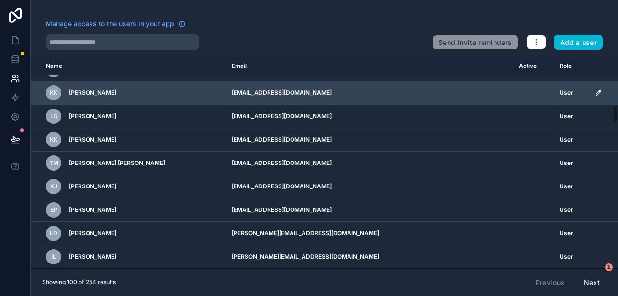
click at [513, 91] on td "scrollable content" at bounding box center [533, 92] width 41 height 23
click at [594, 92] on icon "scrollable content" at bounding box center [598, 93] width 8 height 8
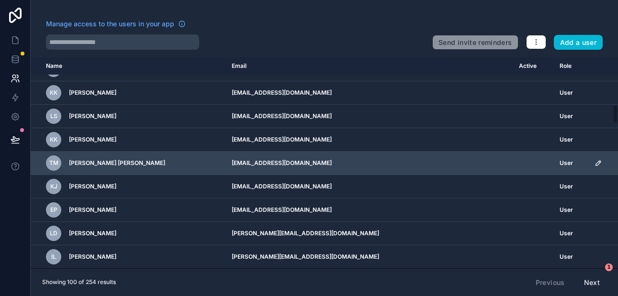
click at [386, 161] on td "[EMAIL_ADDRESS][DOMAIN_NAME]" at bounding box center [369, 163] width 287 height 23
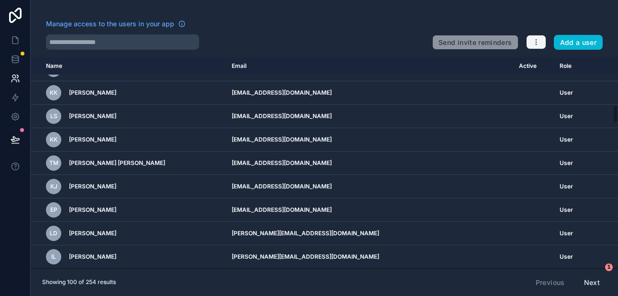
click at [537, 42] on icon "button" at bounding box center [536, 42] width 8 height 8
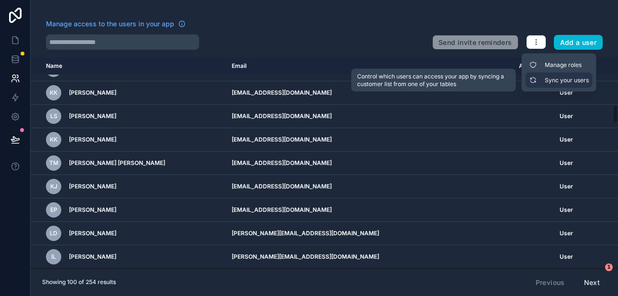
click at [545, 81] on link "Sync your users" at bounding box center [558, 80] width 67 height 15
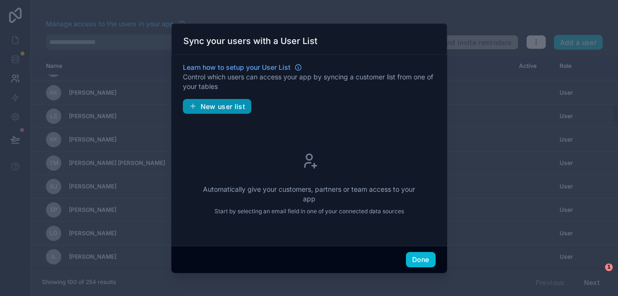
click at [233, 106] on span "New user list" at bounding box center [222, 106] width 45 height 9
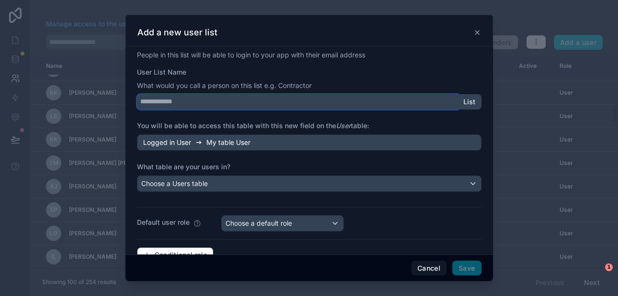
click at [213, 101] on input "User List Name" at bounding box center [297, 101] width 321 height 15
type input "********"
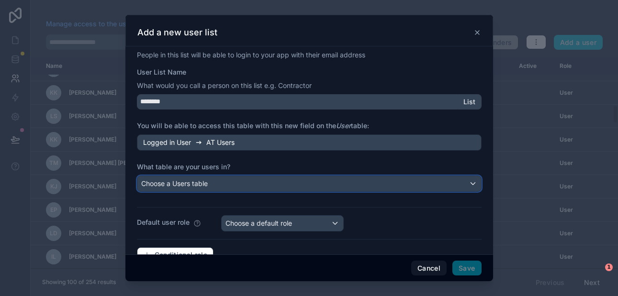
click at [191, 183] on span "Choose a Users table" at bounding box center [174, 183] width 67 height 8
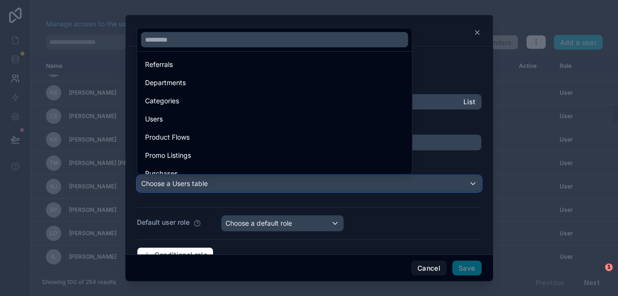
scroll to position [553, 0]
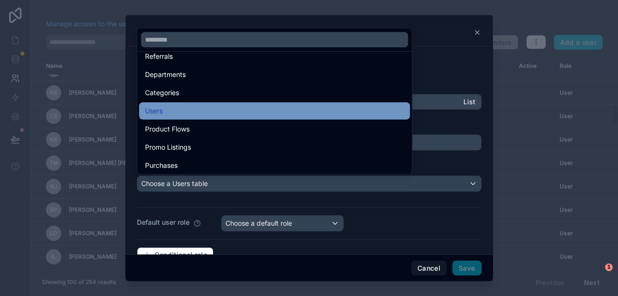
click at [169, 109] on div "Users" at bounding box center [274, 110] width 259 height 11
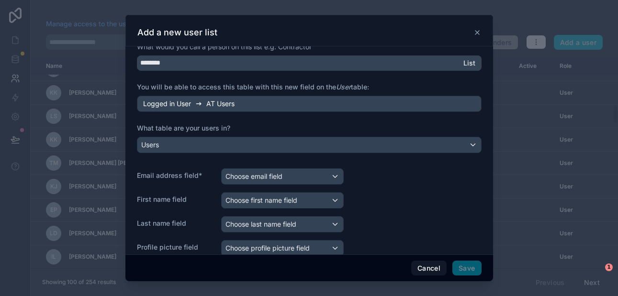
scroll to position [75, 0]
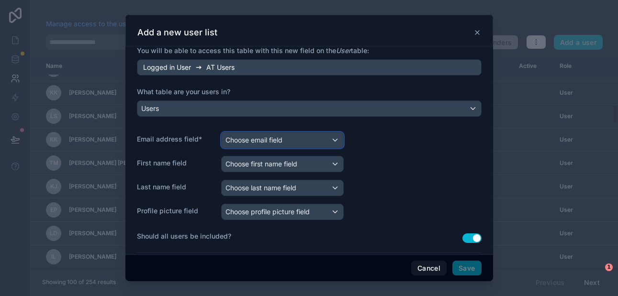
click at [259, 142] on span "Choose email field" at bounding box center [253, 140] width 57 height 8
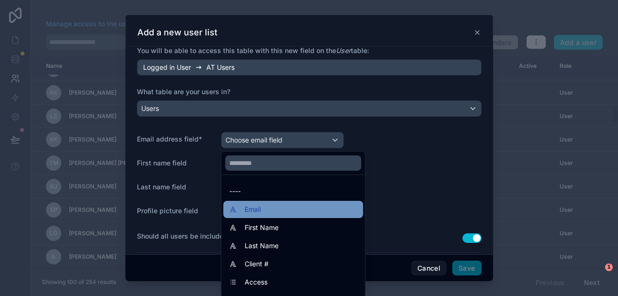
click at [257, 211] on span "Email" at bounding box center [252, 209] width 16 height 11
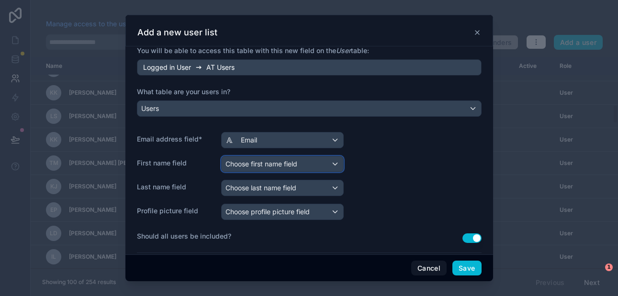
click at [255, 163] on span "Choose first name field" at bounding box center [261, 164] width 72 height 8
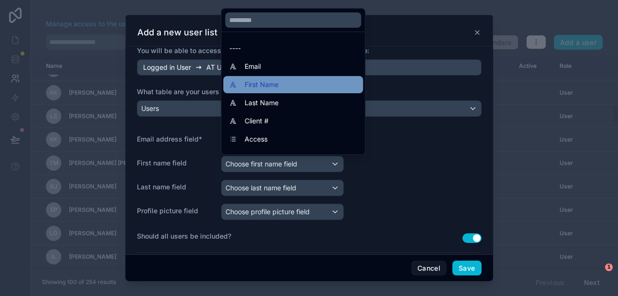
click at [256, 87] on span "First Name" at bounding box center [261, 84] width 34 height 11
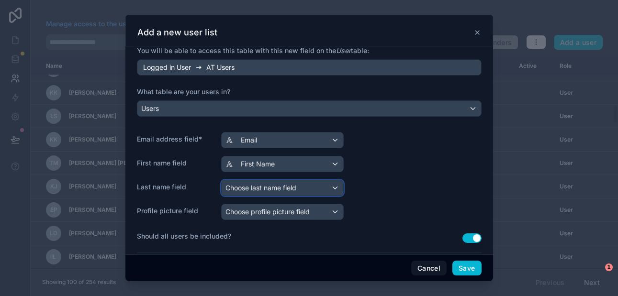
click at [254, 191] on span "Choose last name field" at bounding box center [260, 188] width 71 height 8
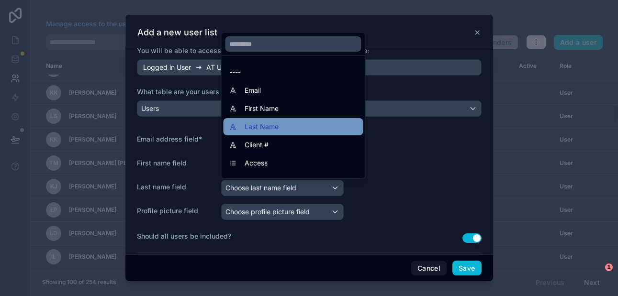
click at [259, 123] on span "Last Name" at bounding box center [261, 126] width 34 height 11
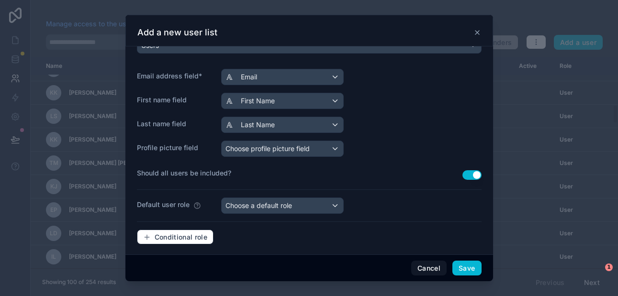
scroll to position [144, 0]
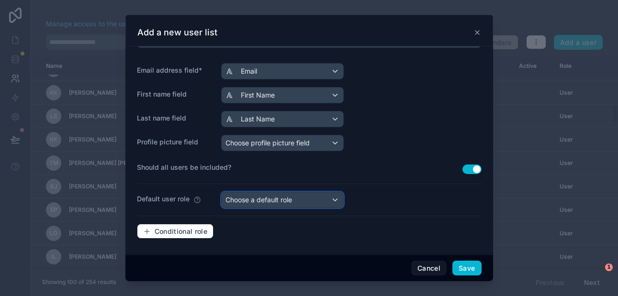
click at [320, 202] on div "Choose a default role" at bounding box center [283, 199] width 122 height 15
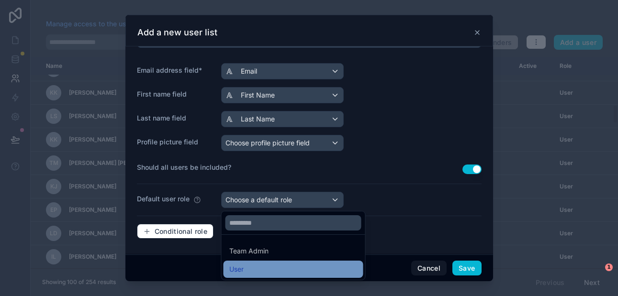
click at [285, 264] on div "User" at bounding box center [293, 269] width 128 height 11
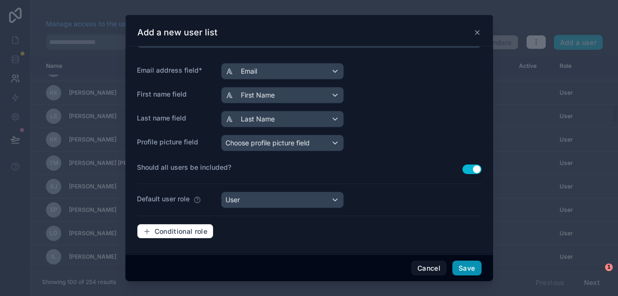
click at [467, 266] on button "Save" at bounding box center [466, 268] width 29 height 15
